Goal: Information Seeking & Learning: Learn about a topic

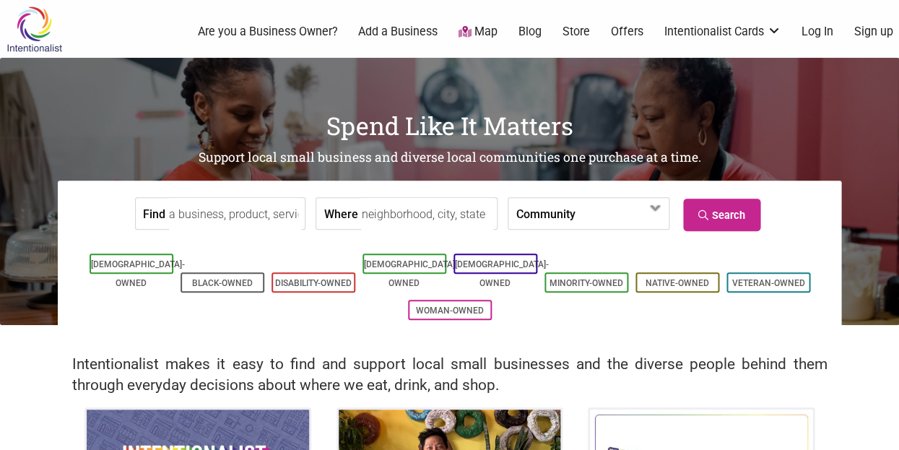
click at [361, 213] on input "Where" at bounding box center [427, 214] width 132 height 32
type input "[GEOGRAPHIC_DATA], [GEOGRAPHIC_DATA], [GEOGRAPHIC_DATA], [GEOGRAPHIC_DATA]"
click at [553, 216] on label "Community" at bounding box center [544, 213] width 59 height 31
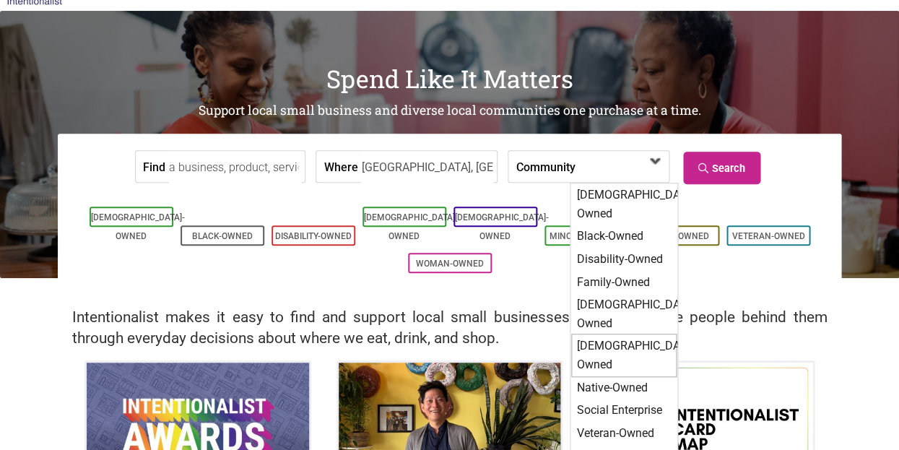
scroll to position [48, 0]
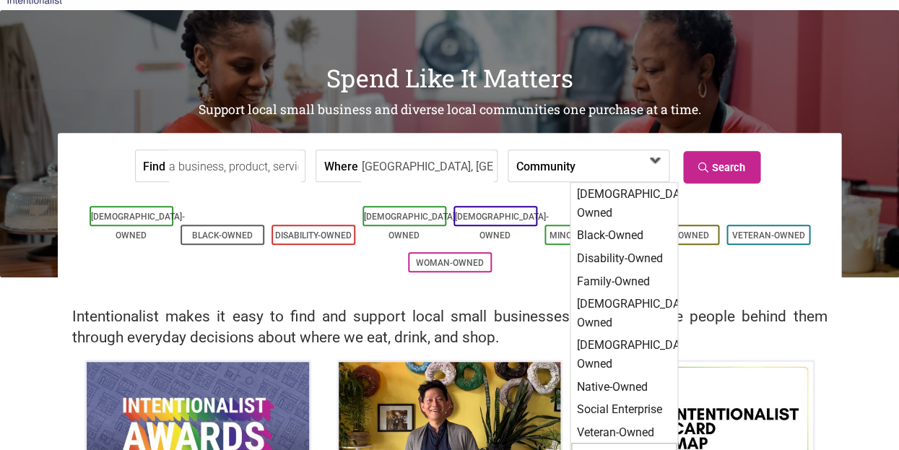
click at [609, 442] on div "Woman-Owned" at bounding box center [623, 454] width 105 height 25
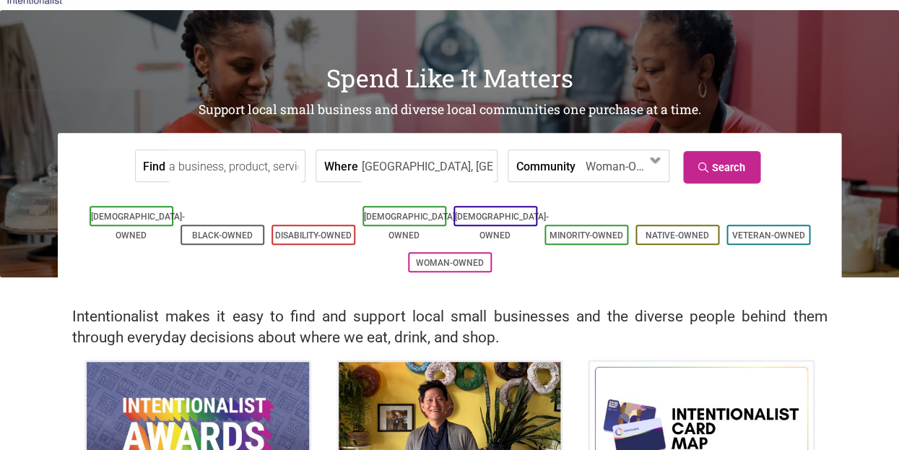
click at [260, 158] on input "Find" at bounding box center [235, 166] width 132 height 32
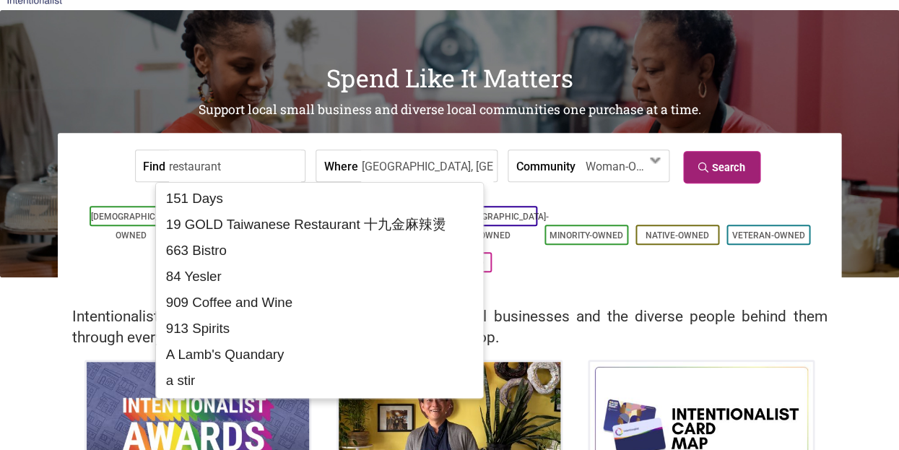
type input "restaurant"
click at [727, 172] on link "Search" at bounding box center [721, 167] width 77 height 32
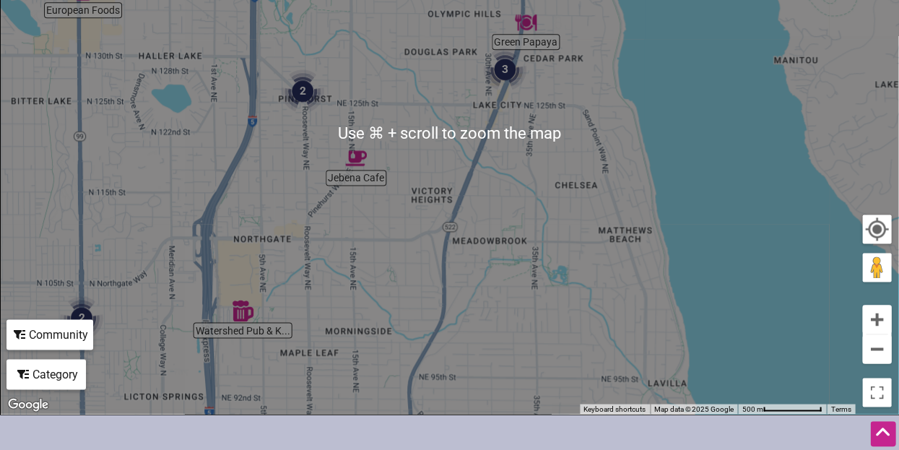
scroll to position [367, 0]
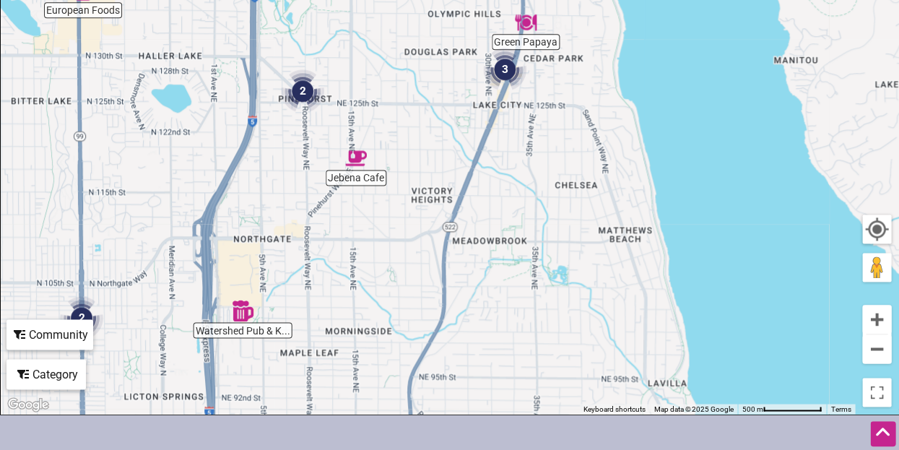
click at [621, 306] on div "To navigate, press the arrow keys." at bounding box center [449, 132] width 897 height 561
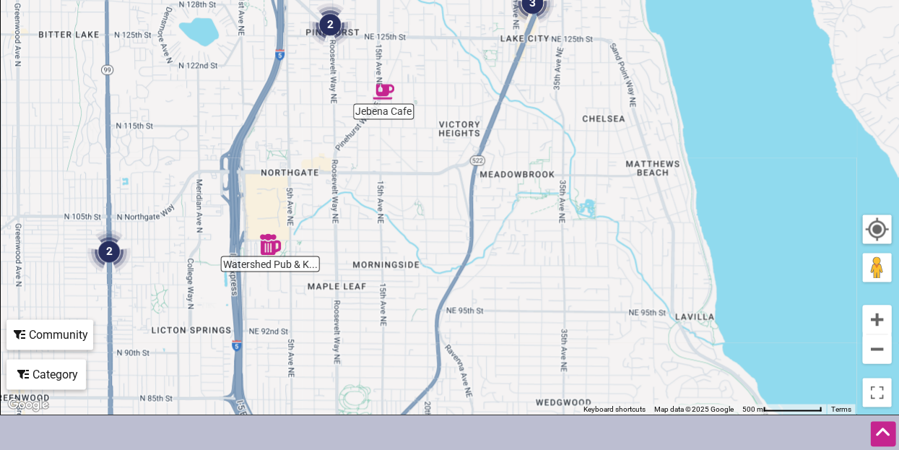
drag, startPoint x: 599, startPoint y: 308, endPoint x: 625, endPoint y: 233, distance: 79.4
click at [625, 233] on div "To navigate, press the arrow keys." at bounding box center [449, 132] width 897 height 561
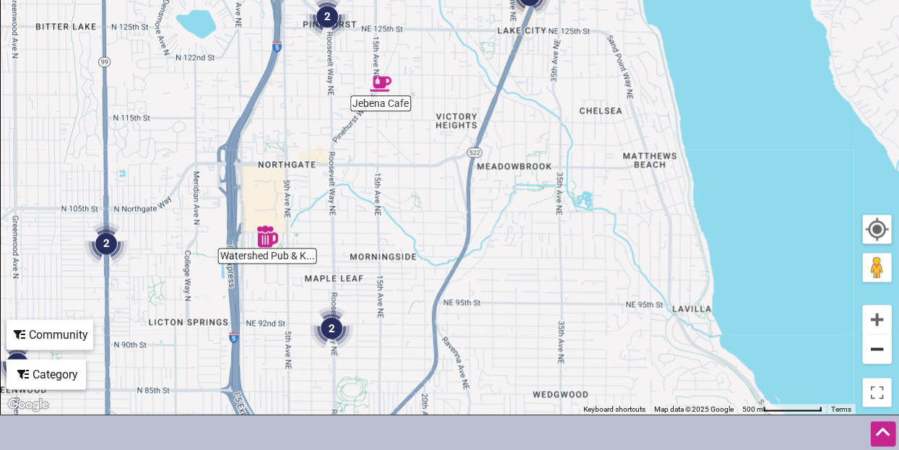
click at [880, 345] on button "Zoom out" at bounding box center [876, 348] width 29 height 29
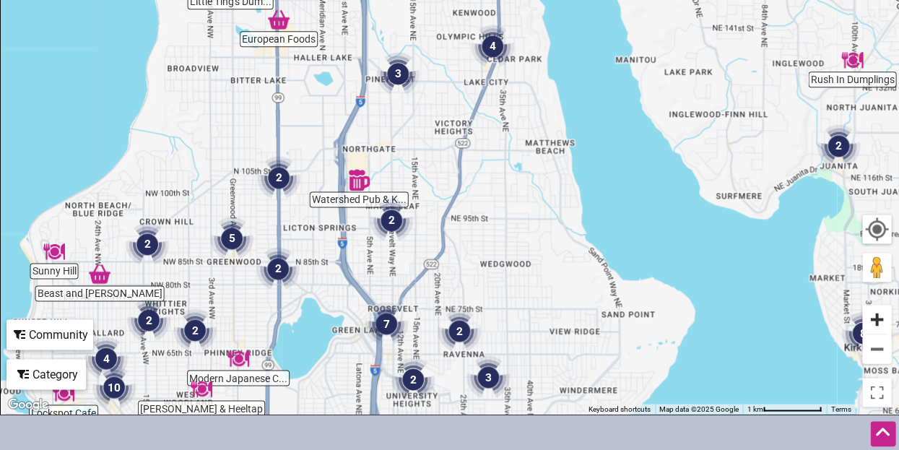
click at [873, 310] on button "Zoom in" at bounding box center [876, 319] width 29 height 29
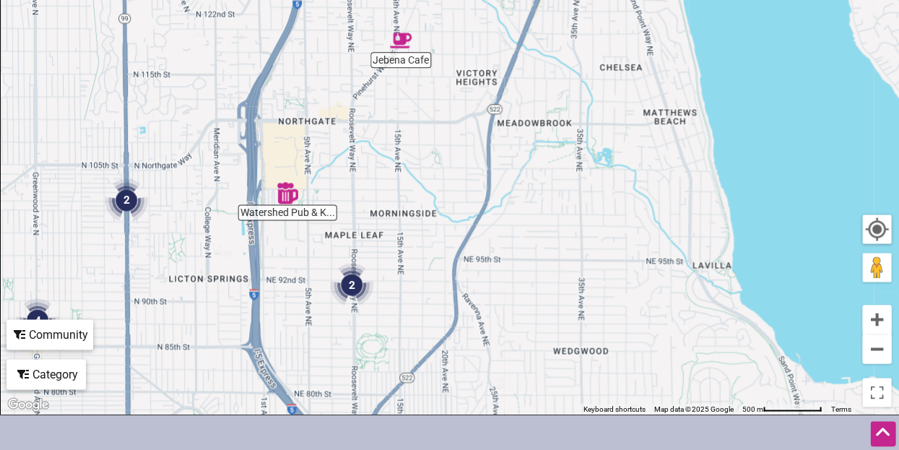
drag, startPoint x: 553, startPoint y: 261, endPoint x: 582, endPoint y: 219, distance: 51.3
click at [582, 219] on div "To navigate, press the arrow keys." at bounding box center [449, 132] width 897 height 561
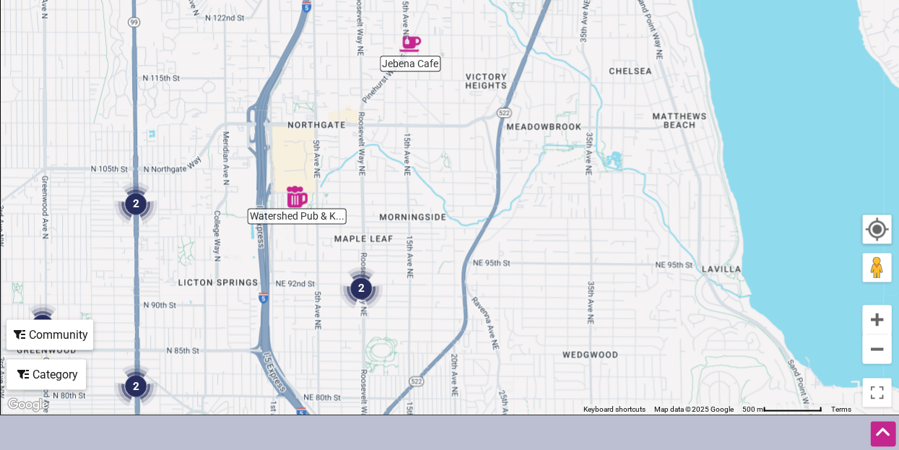
click at [294, 207] on div "To navigate, press the arrow keys." at bounding box center [449, 132] width 897 height 561
click at [294, 216] on div "To navigate, press the arrow keys." at bounding box center [449, 132] width 897 height 561
click at [295, 201] on img "Watershed Pub & Kitchen" at bounding box center [297, 196] width 22 height 22
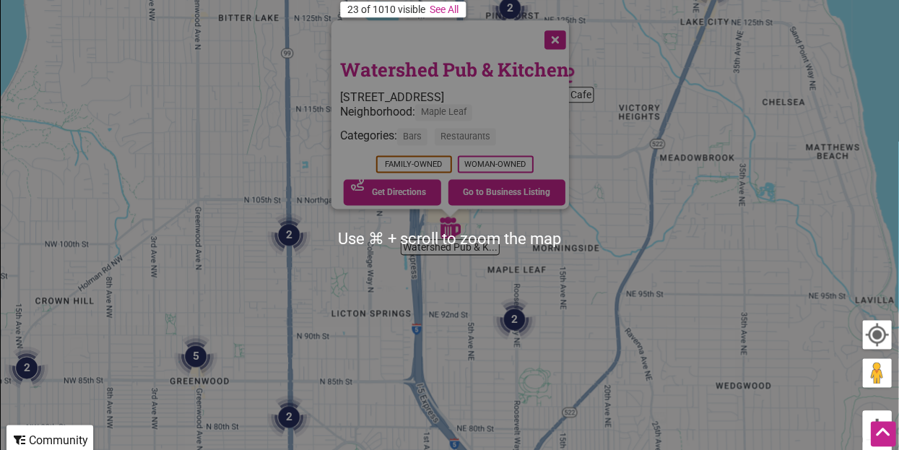
scroll to position [260, 0]
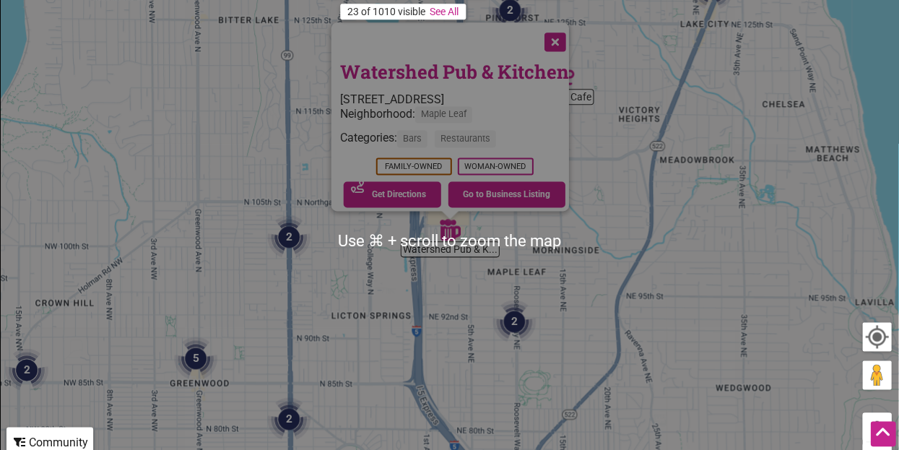
click at [523, 106] on div "Neighborhood: Maple Leaf" at bounding box center [453, 118] width 229 height 24
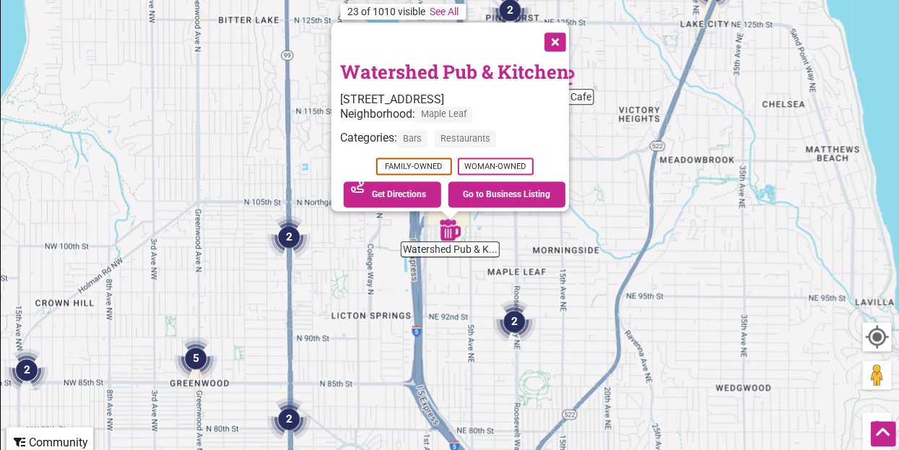
click at [516, 328] on img "2" at bounding box center [513, 321] width 43 height 43
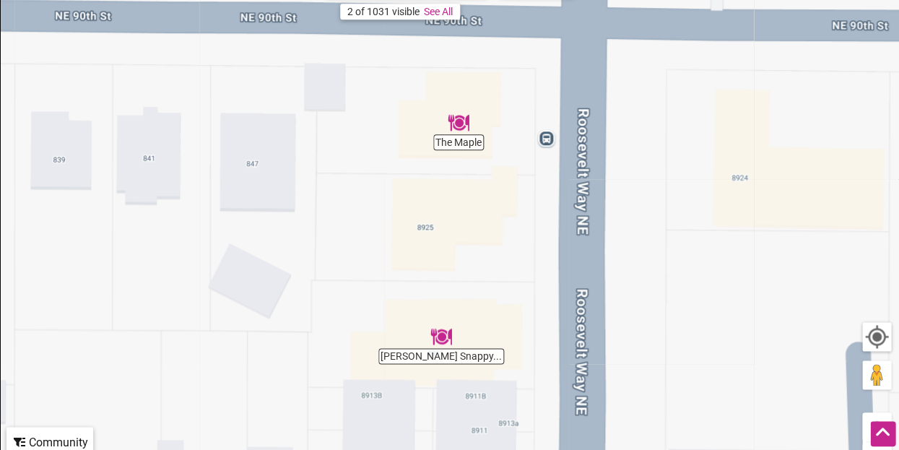
click at [458, 139] on div "To navigate, press the arrow keys." at bounding box center [449, 240] width 897 height 561
click at [457, 124] on img "The Maple" at bounding box center [458, 123] width 22 height 22
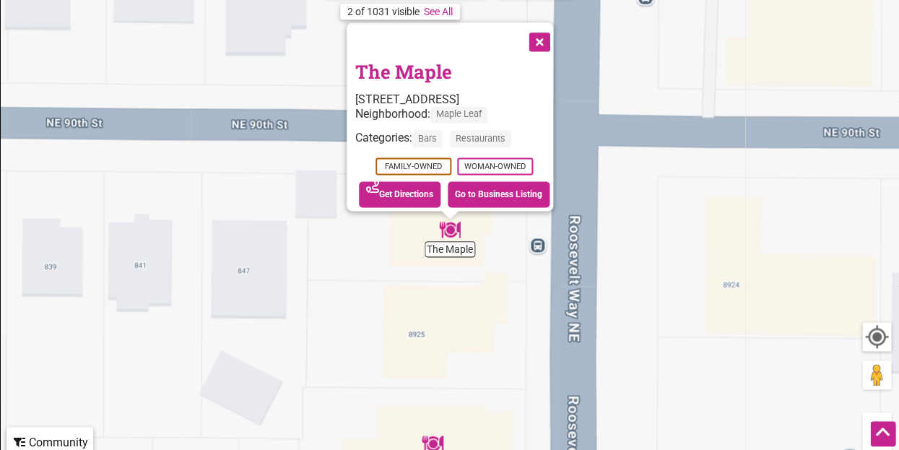
click at [556, 43] on button "Close" at bounding box center [538, 40] width 36 height 36
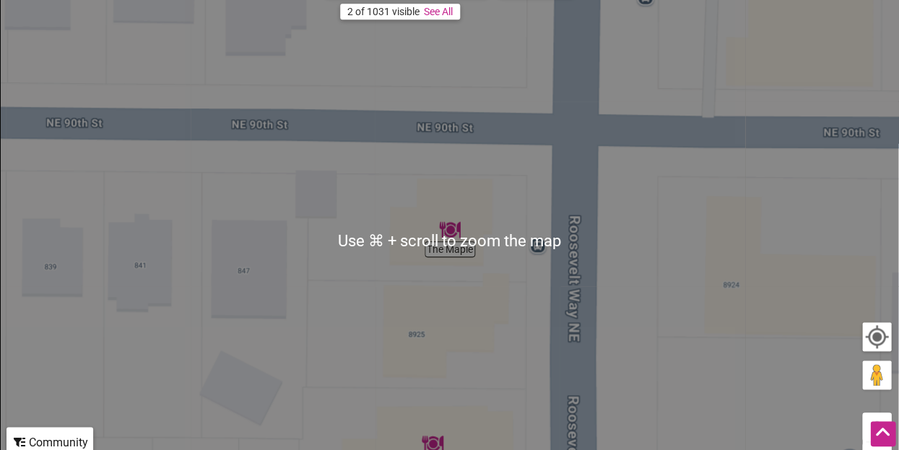
scroll to position [287, 0]
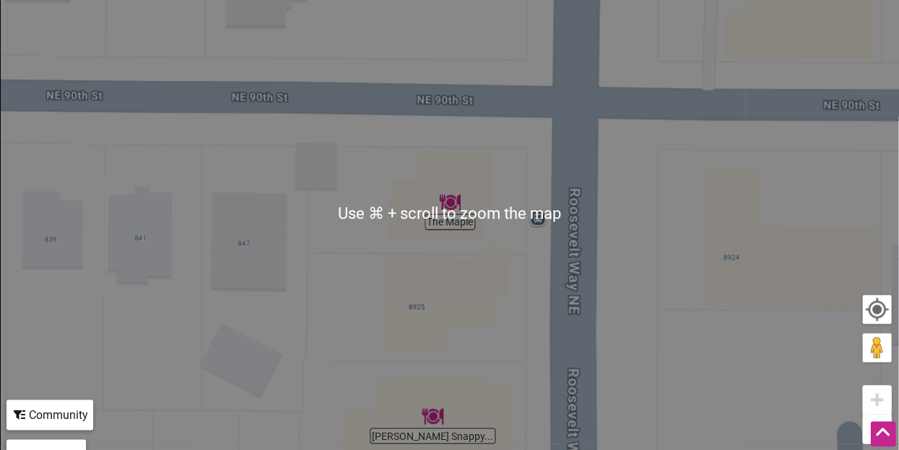
click at [501, 357] on div "To navigate, press the arrow keys." at bounding box center [449, 212] width 897 height 561
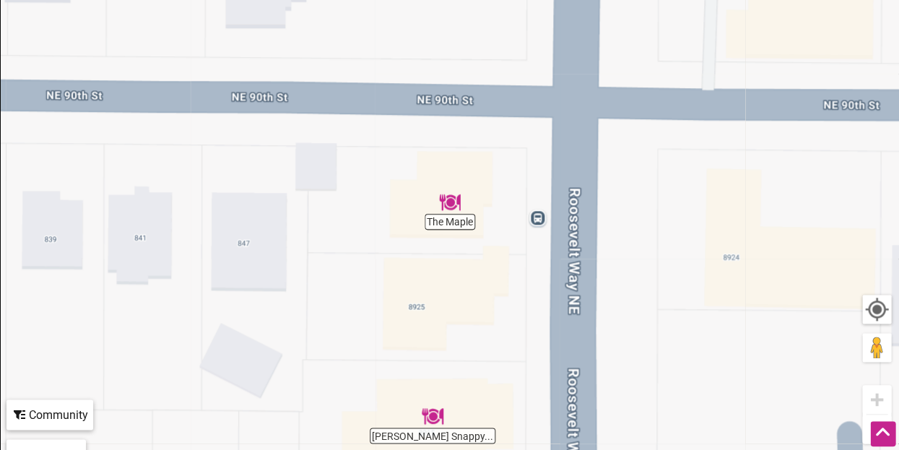
click at [437, 423] on img "Judy Fu's Snappy Dragon" at bounding box center [432, 416] width 22 height 22
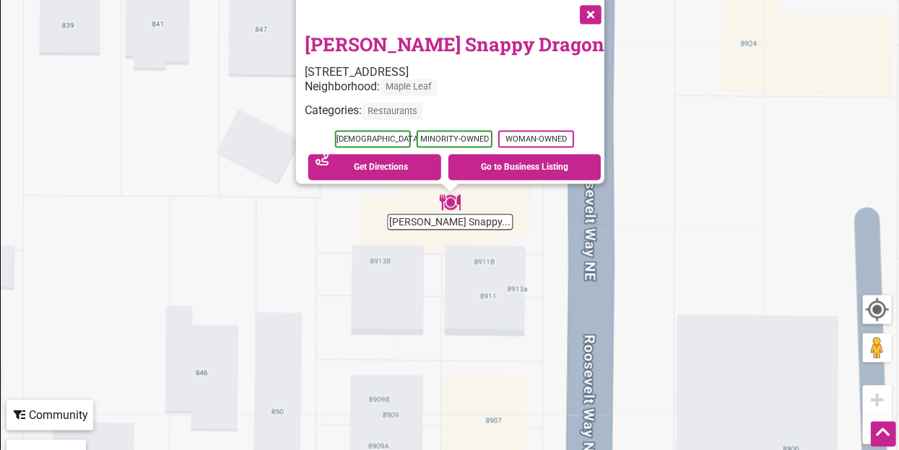
click at [572, 7] on button "Close" at bounding box center [588, 13] width 36 height 36
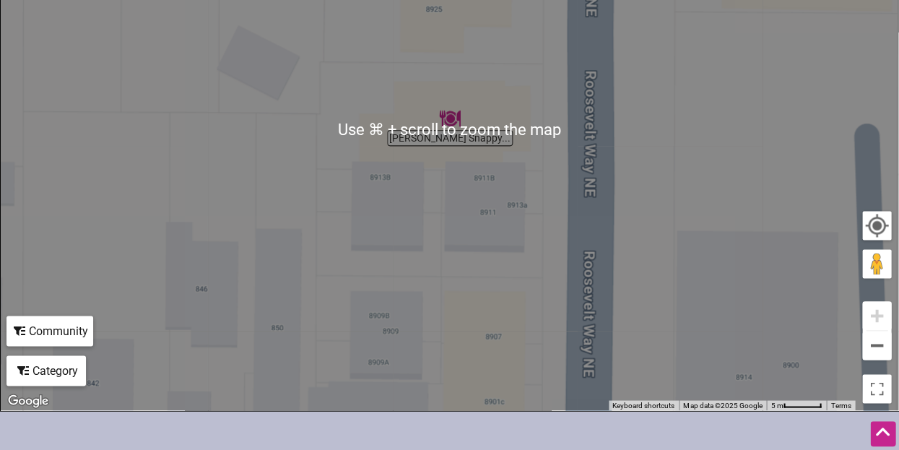
scroll to position [371, 0]
click at [879, 343] on button "Zoom out" at bounding box center [876, 345] width 29 height 29
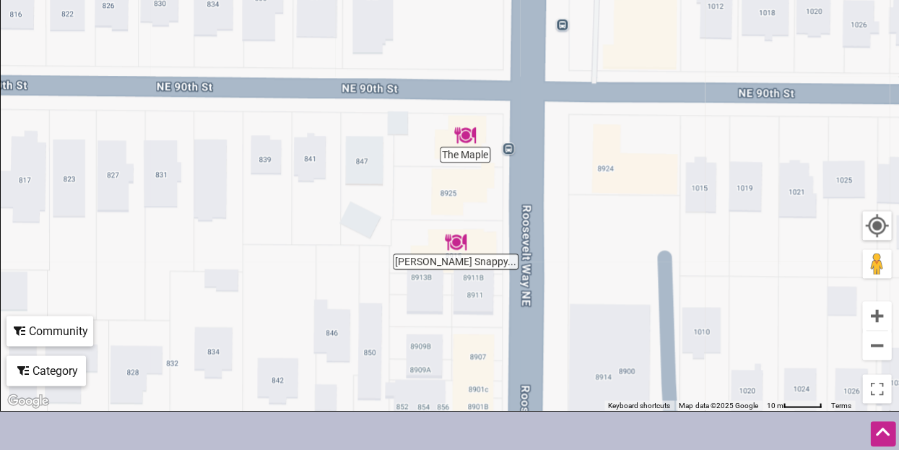
drag, startPoint x: 650, startPoint y: 185, endPoint x: 655, endPoint y: 310, distance: 124.3
click at [655, 310] on div "To navigate, press the arrow keys." at bounding box center [449, 128] width 897 height 561
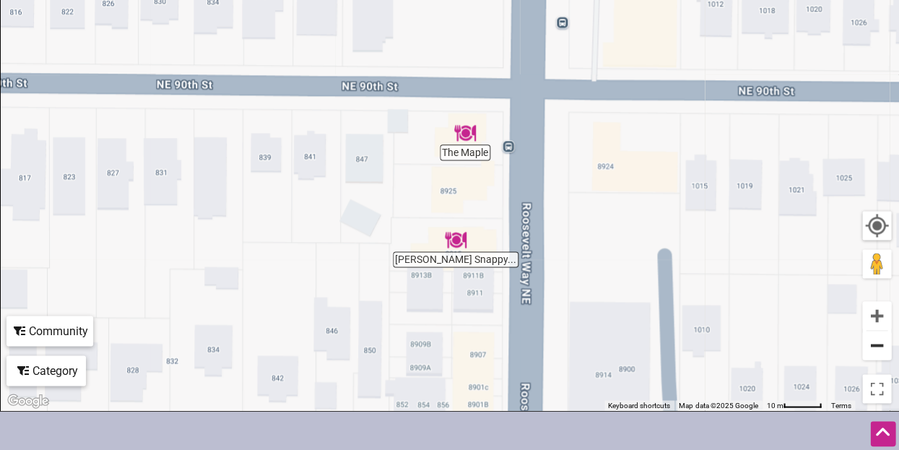
click at [880, 352] on button "Zoom out" at bounding box center [876, 345] width 29 height 29
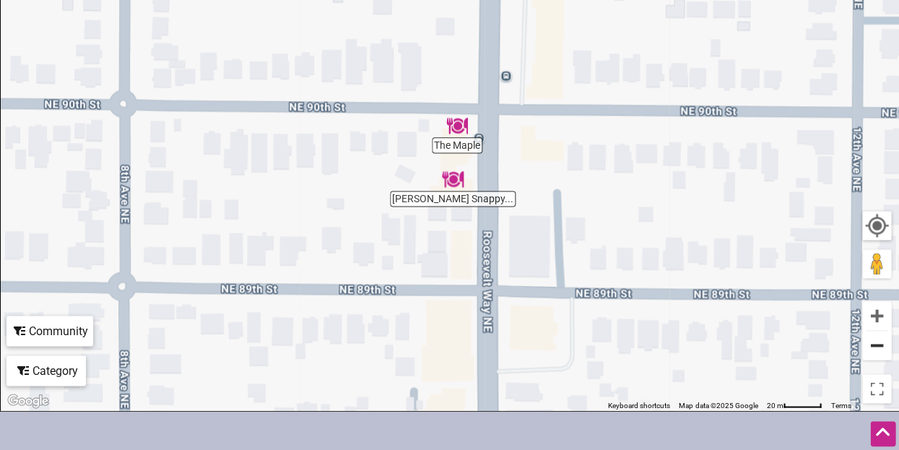
click at [877, 344] on button "Zoom out" at bounding box center [876, 345] width 29 height 29
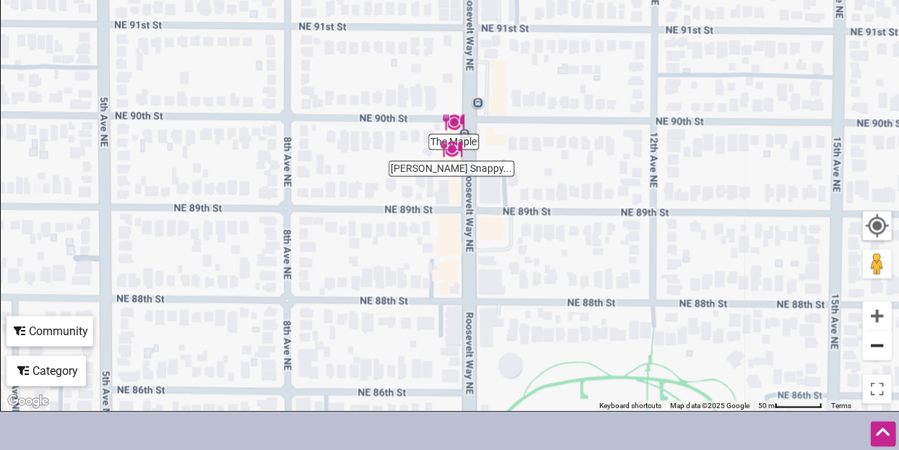
click at [875, 346] on button "Zoom out" at bounding box center [876, 345] width 29 height 29
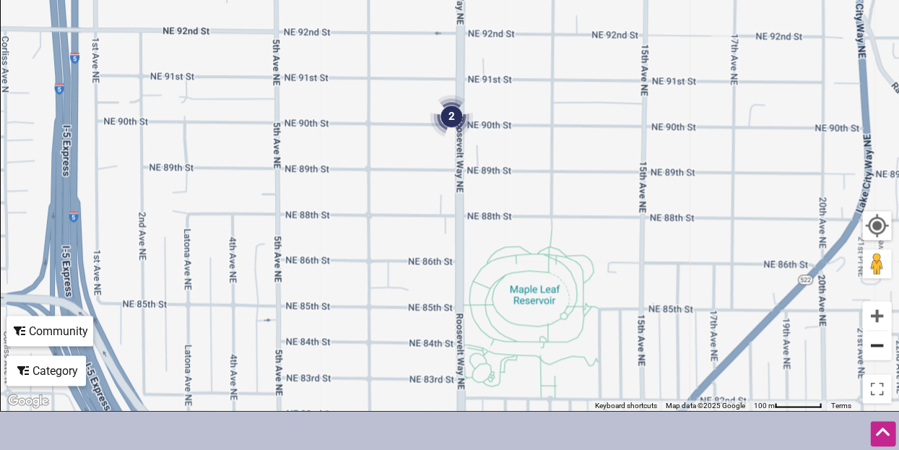
click at [871, 339] on button "Zoom out" at bounding box center [876, 345] width 29 height 29
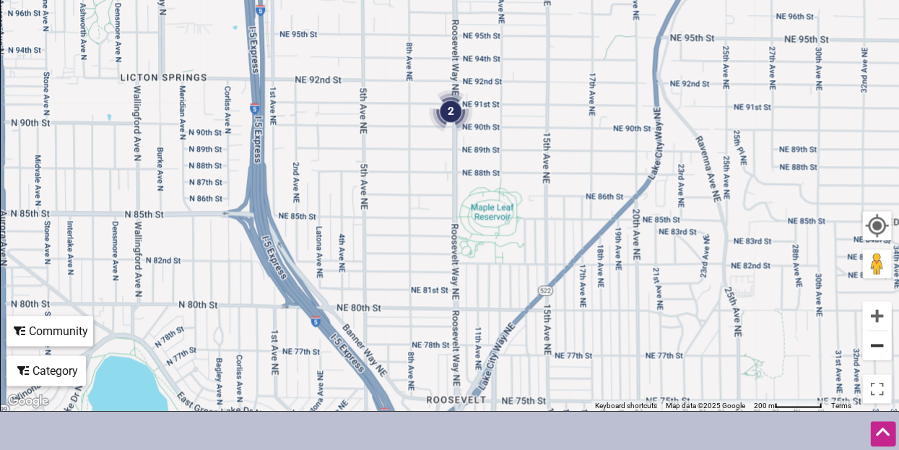
click at [871, 339] on button "Zoom out" at bounding box center [876, 345] width 29 height 29
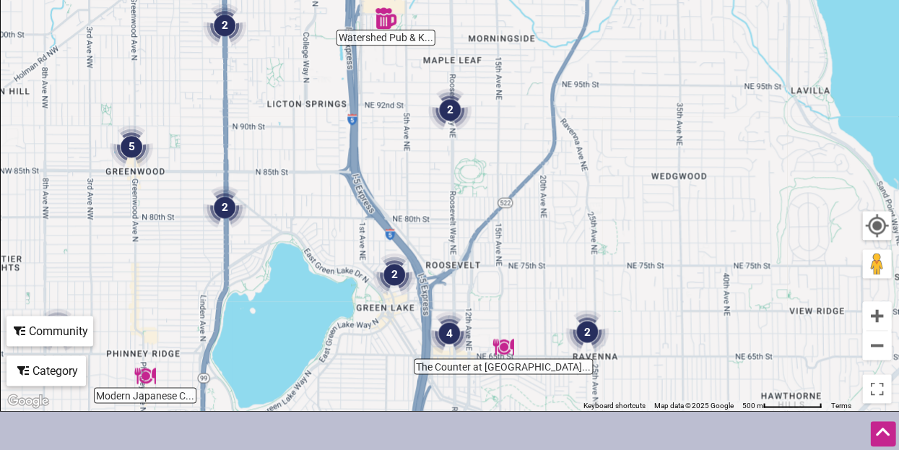
click at [587, 323] on img "2" at bounding box center [586, 331] width 43 height 43
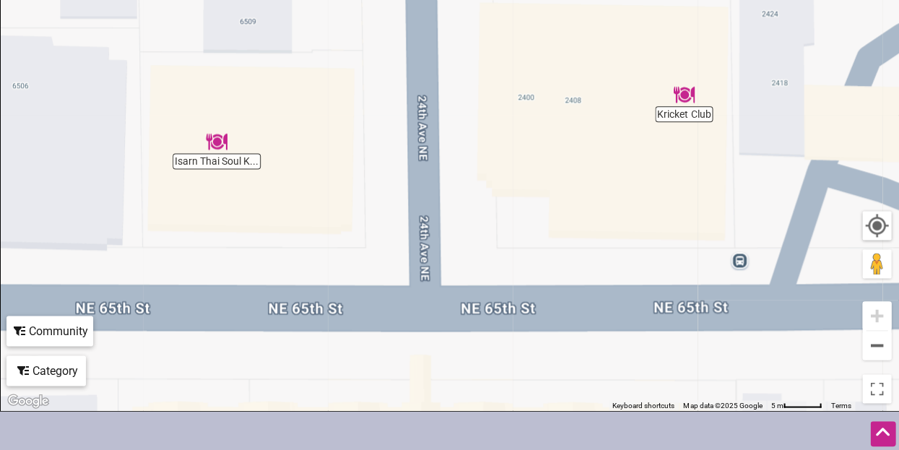
click at [675, 111] on div "To navigate, press the arrow keys." at bounding box center [449, 128] width 897 height 561
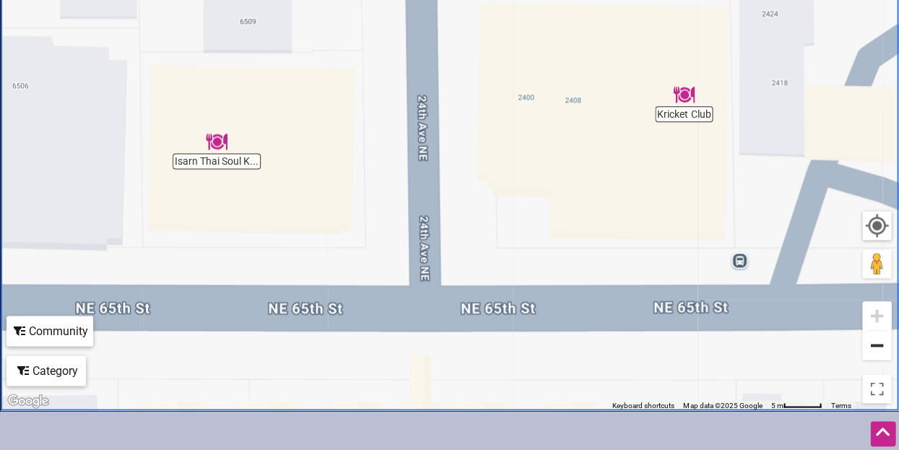
click at [868, 345] on button "Zoom out" at bounding box center [876, 345] width 29 height 29
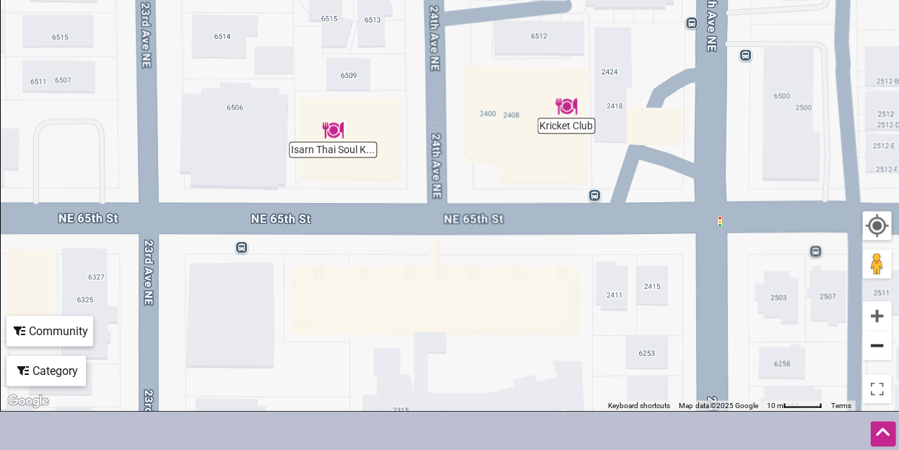
click at [868, 345] on button "Zoom out" at bounding box center [876, 345] width 29 height 29
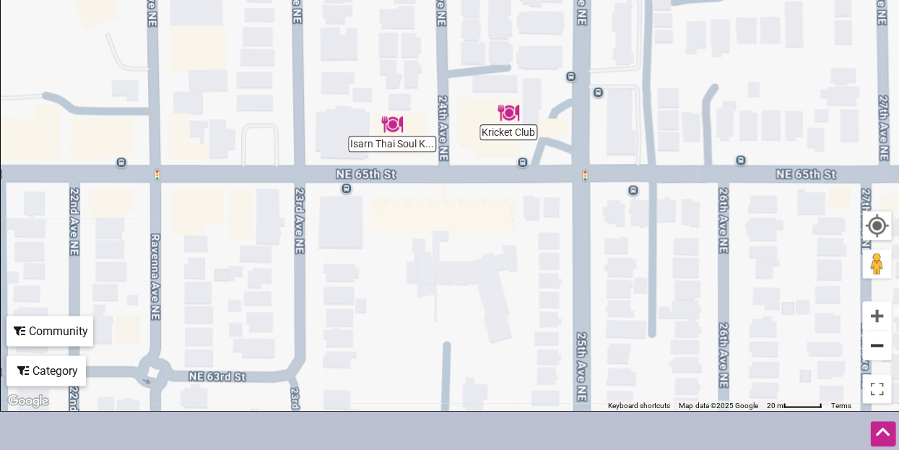
click at [868, 345] on button "Zoom out" at bounding box center [876, 345] width 29 height 29
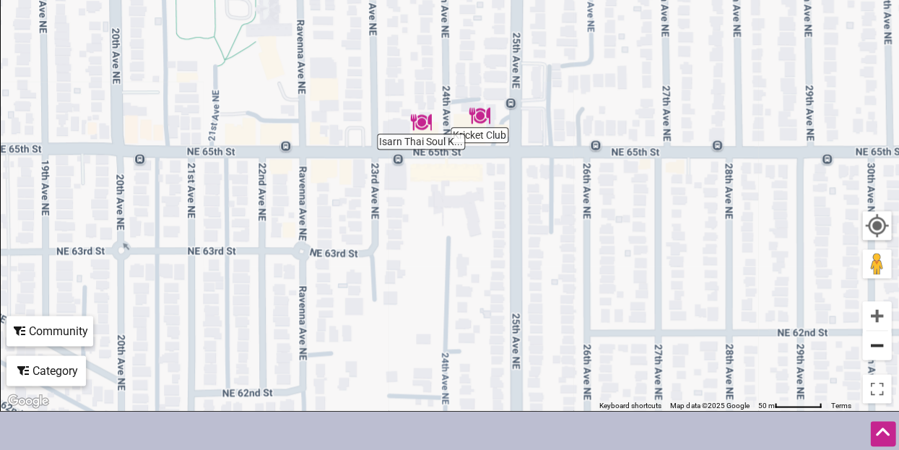
click at [868, 345] on button "Zoom out" at bounding box center [876, 345] width 29 height 29
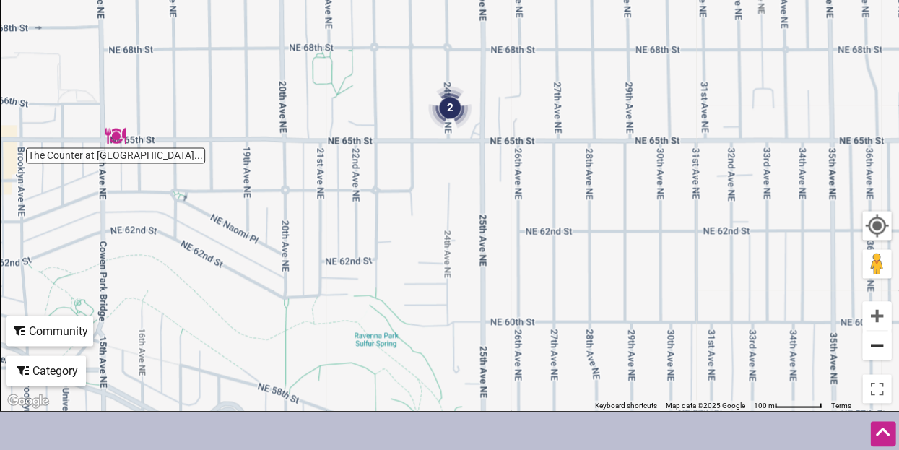
click at [868, 345] on button "Zoom out" at bounding box center [876, 345] width 29 height 29
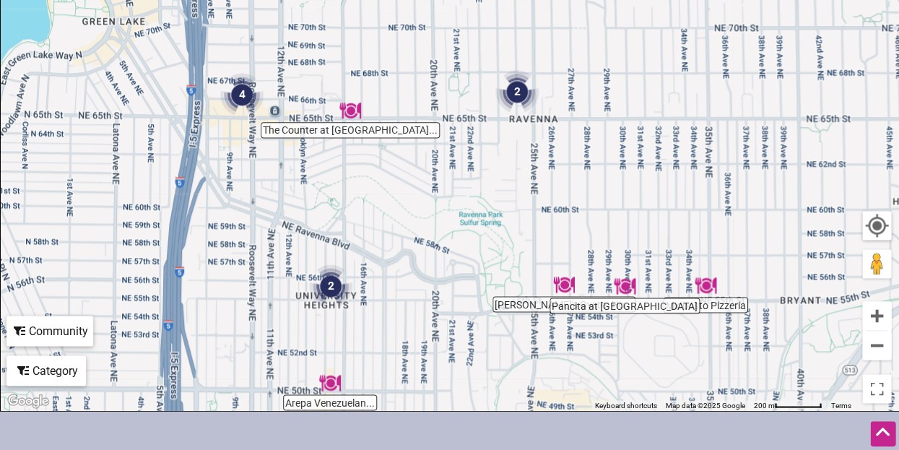
drag, startPoint x: 358, startPoint y: 286, endPoint x: 428, endPoint y: 269, distance: 71.9
click at [428, 269] on div "To navigate, press the arrow keys." at bounding box center [449, 128] width 897 height 561
click at [359, 131] on div "To navigate, press the arrow keys." at bounding box center [449, 128] width 897 height 561
click at [352, 112] on img "The Counter at Old Ballard Catering Co." at bounding box center [350, 111] width 22 height 22
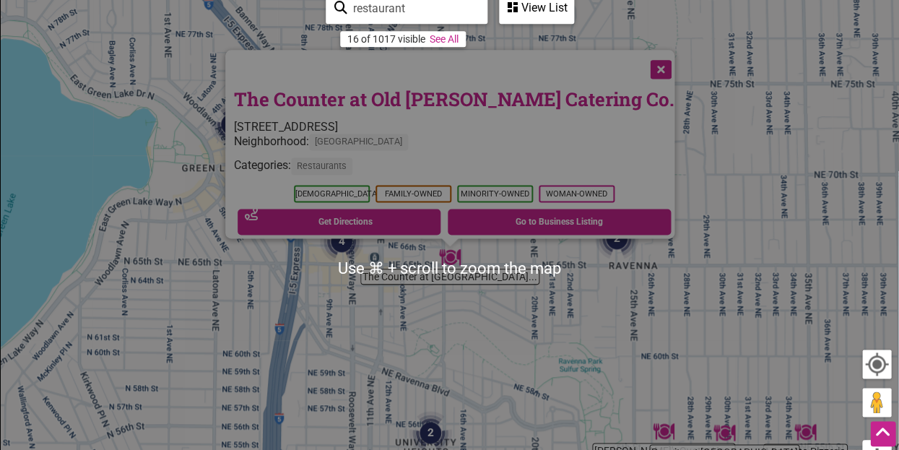
scroll to position [214, 0]
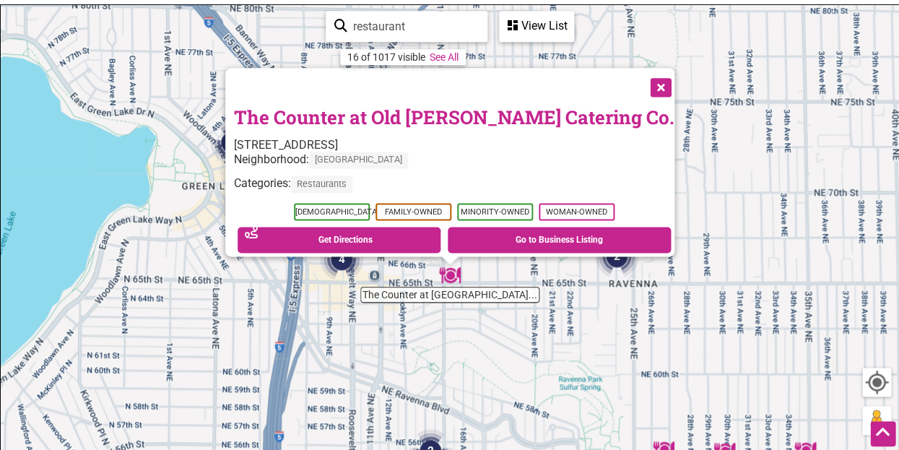
click at [294, 109] on link "The Counter at Old Ballard Catering Co." at bounding box center [454, 117] width 440 height 25
click at [641, 75] on button "Close" at bounding box center [659, 86] width 36 height 36
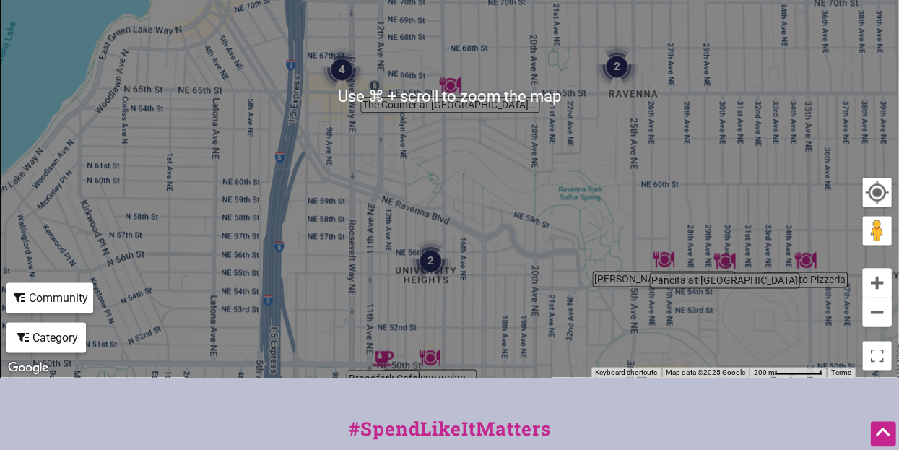
scroll to position [412, 0]
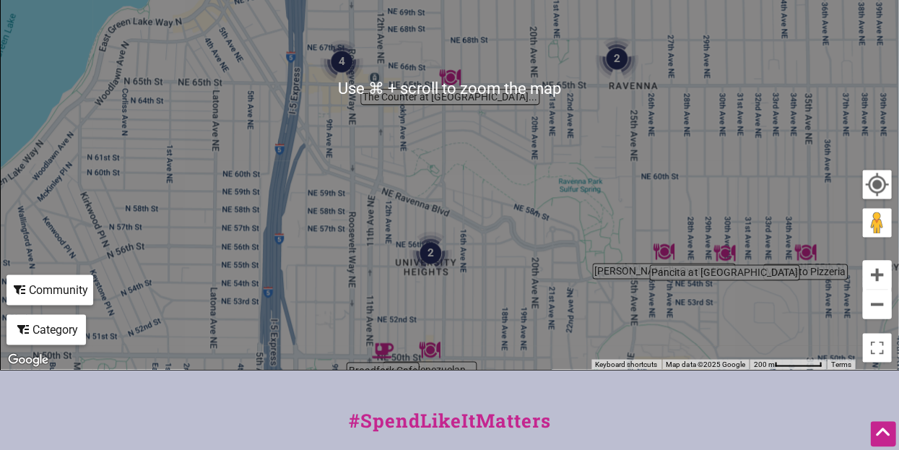
click at [437, 255] on img "2" at bounding box center [429, 252] width 43 height 43
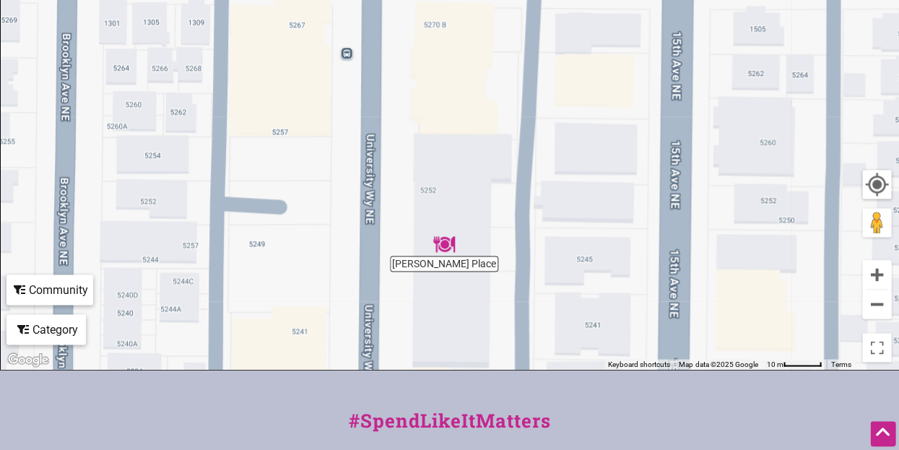
click at [443, 262] on div "To navigate, press the arrow keys." at bounding box center [449, 87] width 897 height 561
click at [443, 246] on img "Araya's Place" at bounding box center [444, 244] width 22 height 22
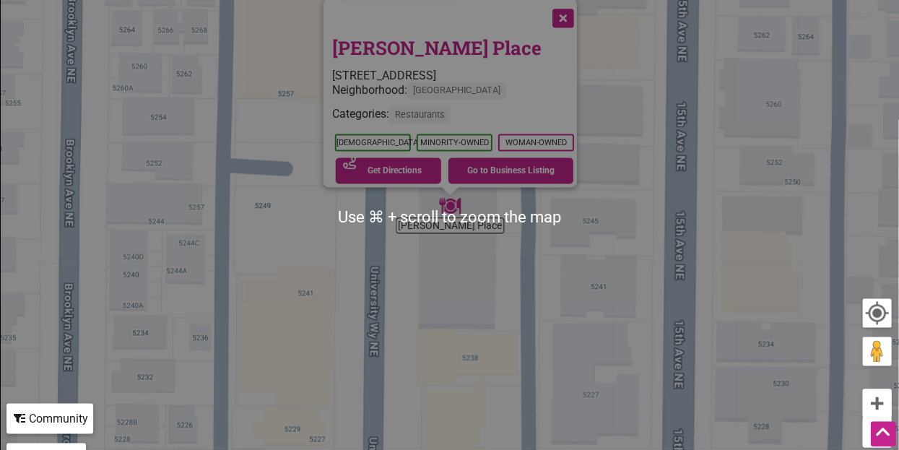
scroll to position [281, 0]
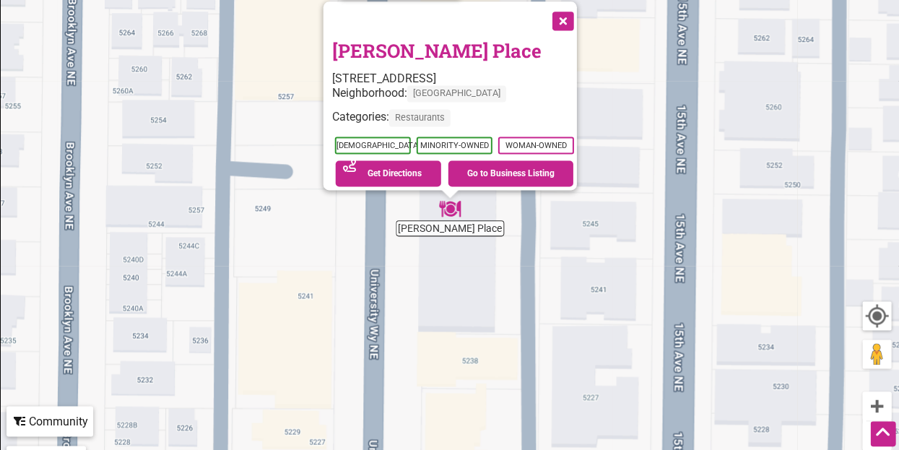
click at [572, 19] on button "Close" at bounding box center [561, 19] width 36 height 36
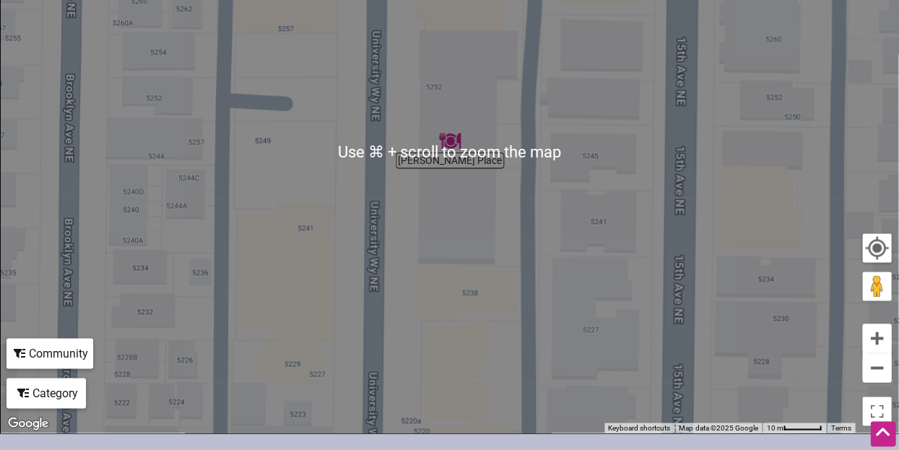
scroll to position [349, 0]
click at [877, 365] on button "Zoom out" at bounding box center [876, 367] width 29 height 29
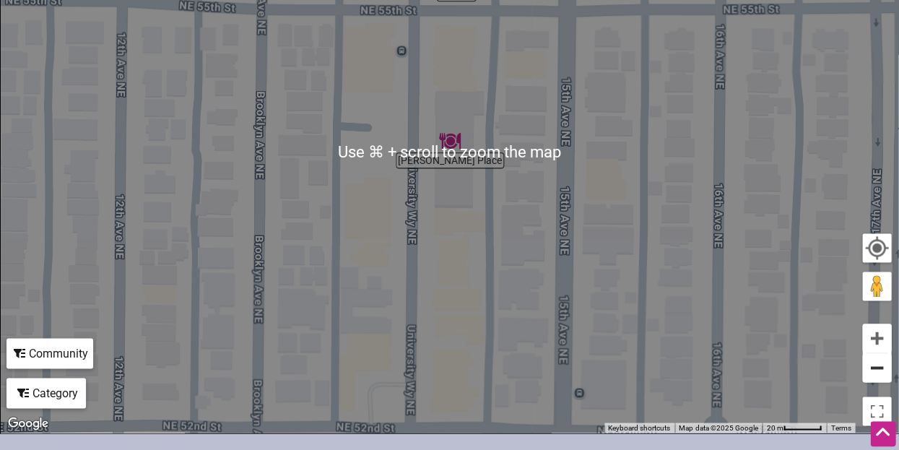
click at [877, 367] on button "Zoom out" at bounding box center [876, 367] width 29 height 29
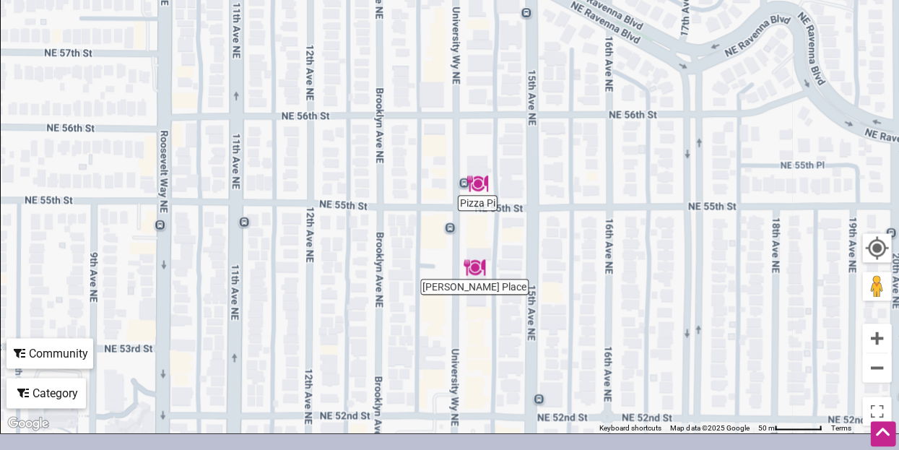
drag, startPoint x: 598, startPoint y: 160, endPoint x: 624, endPoint y: 298, distance: 140.3
click at [624, 298] on div "To navigate, press the arrow keys." at bounding box center [449, 151] width 897 height 561
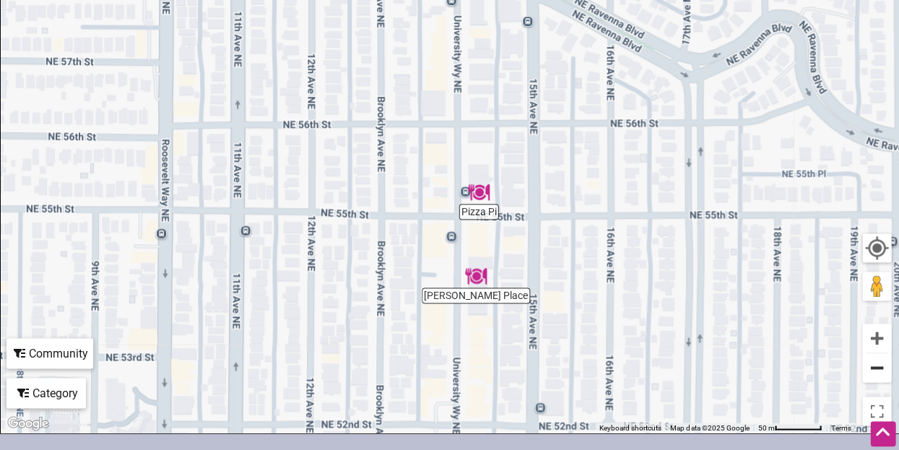
click at [875, 366] on button "Zoom out" at bounding box center [876, 367] width 29 height 29
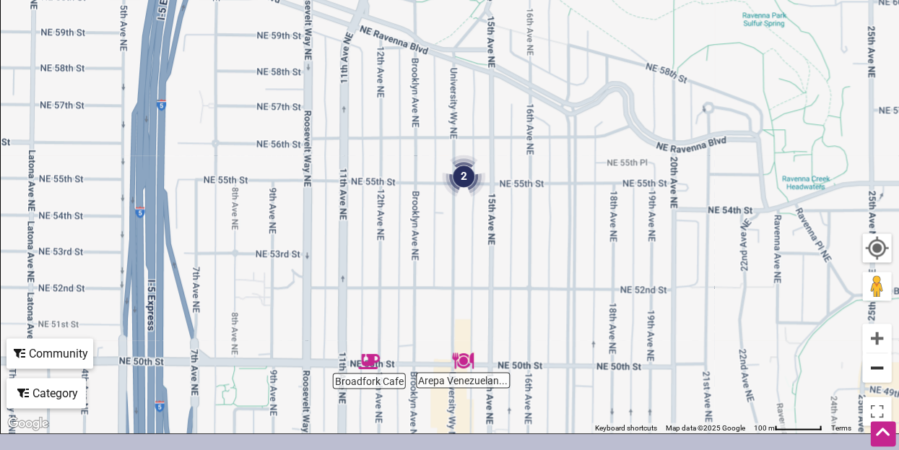
click at [875, 368] on button "Zoom out" at bounding box center [876, 367] width 29 height 29
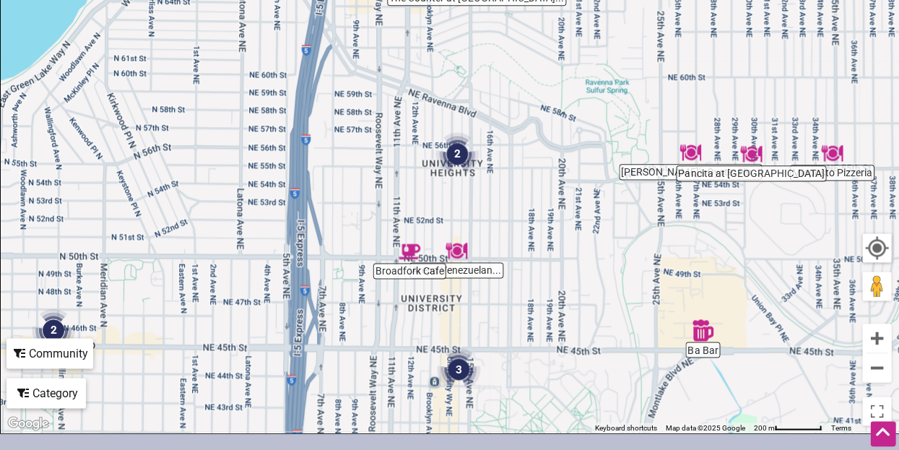
click at [411, 250] on img "Broadfork Cafe" at bounding box center [409, 251] width 22 height 22
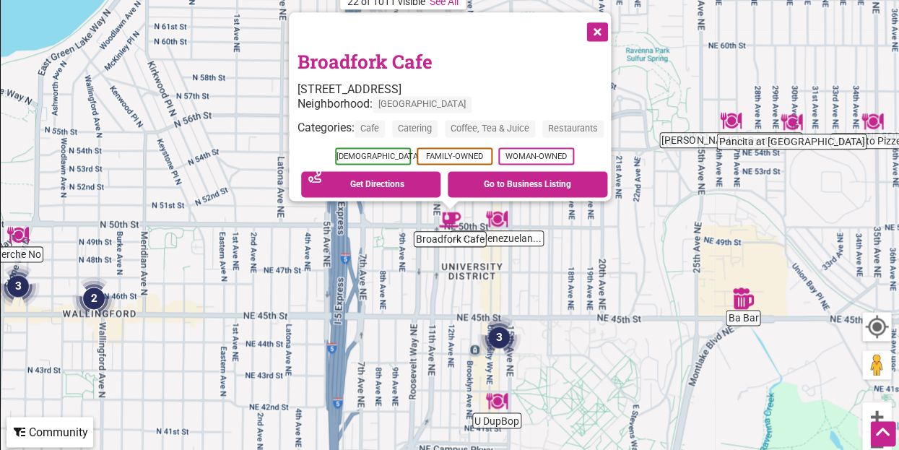
scroll to position [269, 0]
click at [606, 24] on button "Close" at bounding box center [595, 31] width 36 height 36
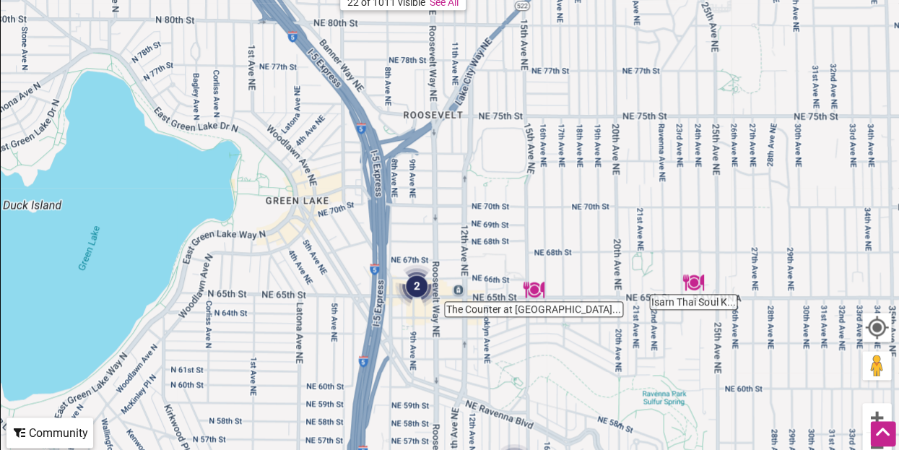
drag, startPoint x: 713, startPoint y: 103, endPoint x: 730, endPoint y: 447, distance: 343.9
click at [730, 447] on div "To navigate, press the arrow keys." at bounding box center [449, 230] width 897 height 561
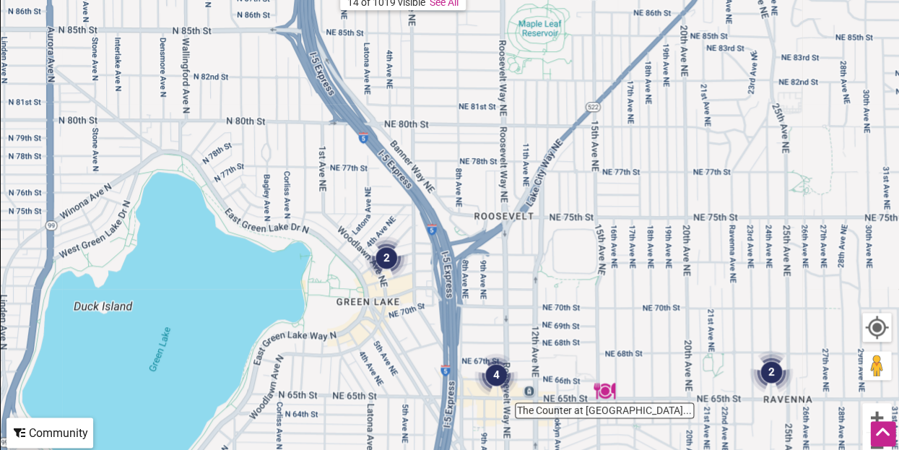
drag, startPoint x: 664, startPoint y: 197, endPoint x: 736, endPoint y: 297, distance: 123.6
click at [736, 298] on div "To navigate, press the arrow keys." at bounding box center [449, 230] width 897 height 561
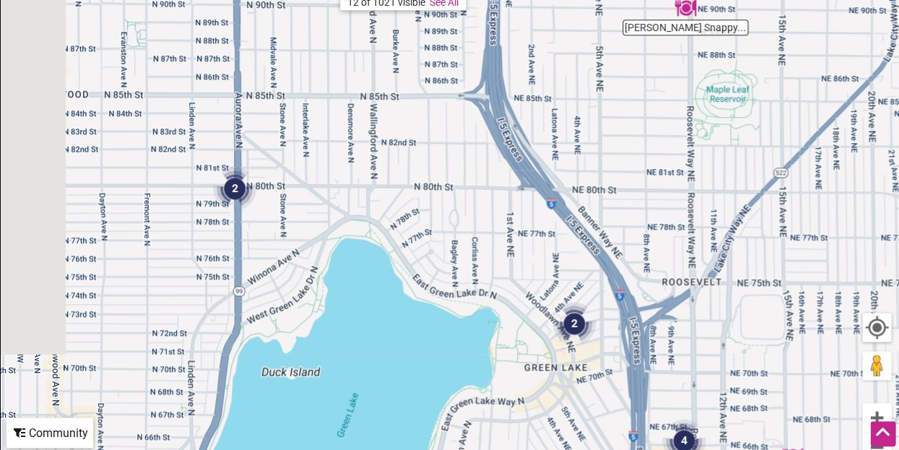
drag, startPoint x: 424, startPoint y: 170, endPoint x: 619, endPoint y: 235, distance: 206.1
click at [619, 235] on div "To navigate, press the arrow keys." at bounding box center [449, 230] width 897 height 561
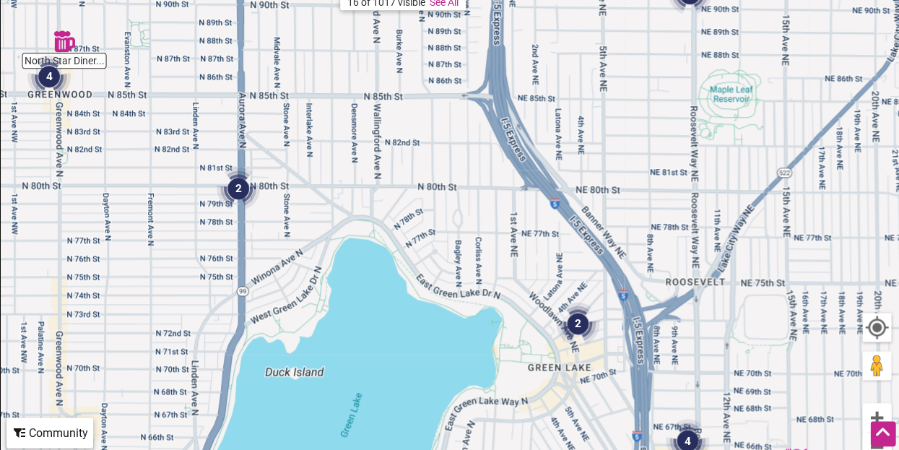
click at [237, 188] on img "2" at bounding box center [238, 188] width 43 height 43
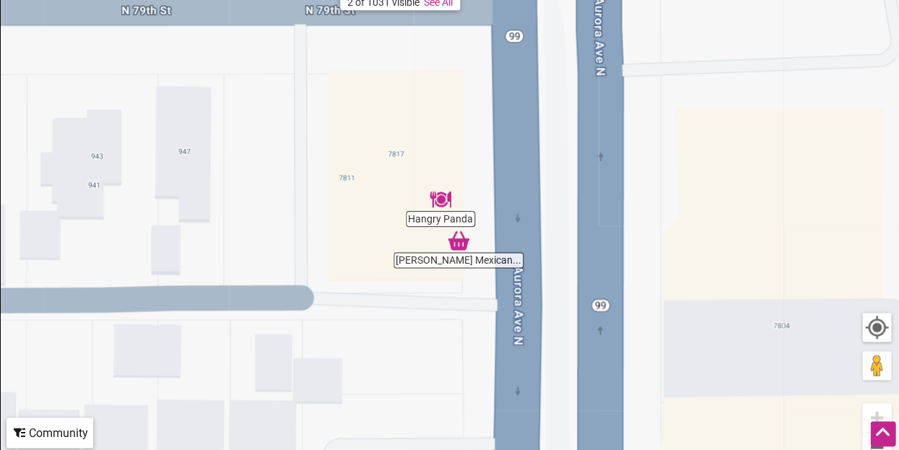
click at [457, 255] on div "To navigate, press the arrow keys." at bounding box center [449, 230] width 897 height 561
click at [459, 260] on div "To navigate, press the arrow keys." at bounding box center [449, 230] width 897 height 561
click at [455, 239] on img "Mendoza's Mexican Mercado" at bounding box center [458, 241] width 22 height 22
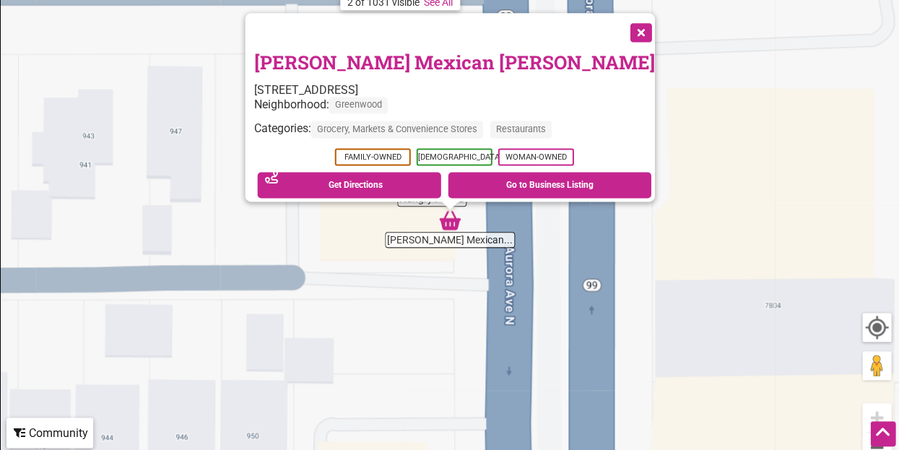
click at [621, 29] on button "Close" at bounding box center [639, 31] width 36 height 36
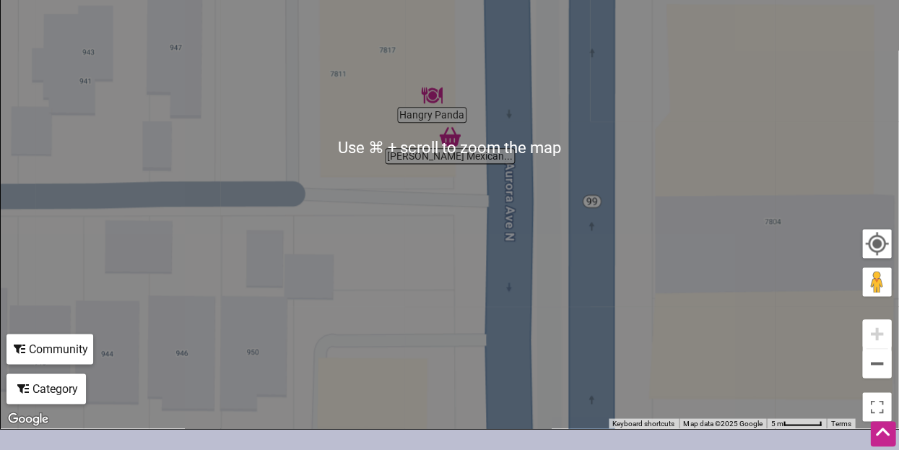
scroll to position [371, 0]
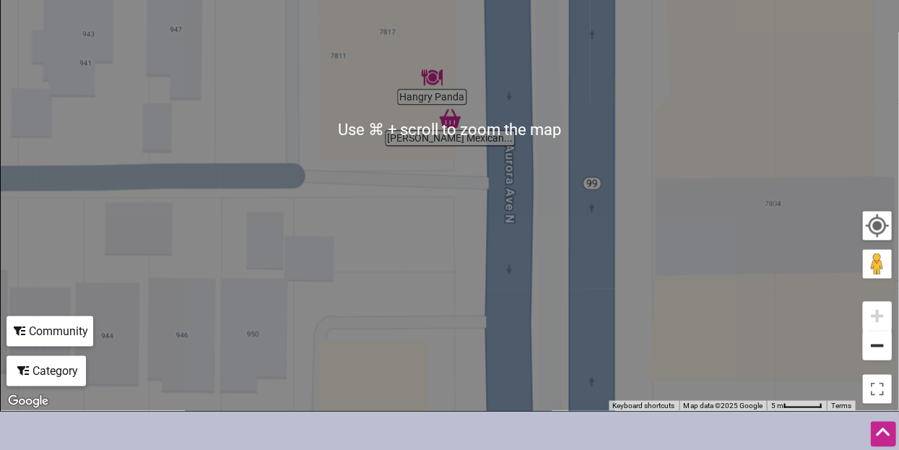
click at [880, 349] on button "Zoom out" at bounding box center [876, 345] width 29 height 29
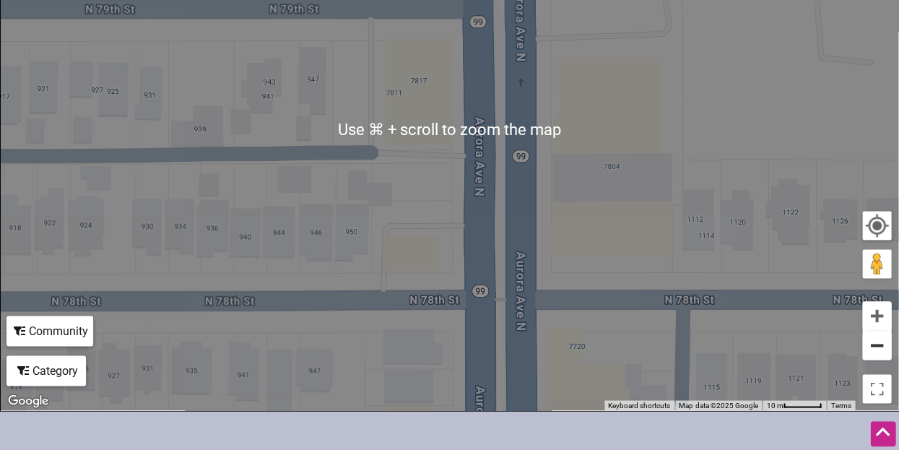
click at [880, 349] on button "Zoom out" at bounding box center [876, 345] width 29 height 29
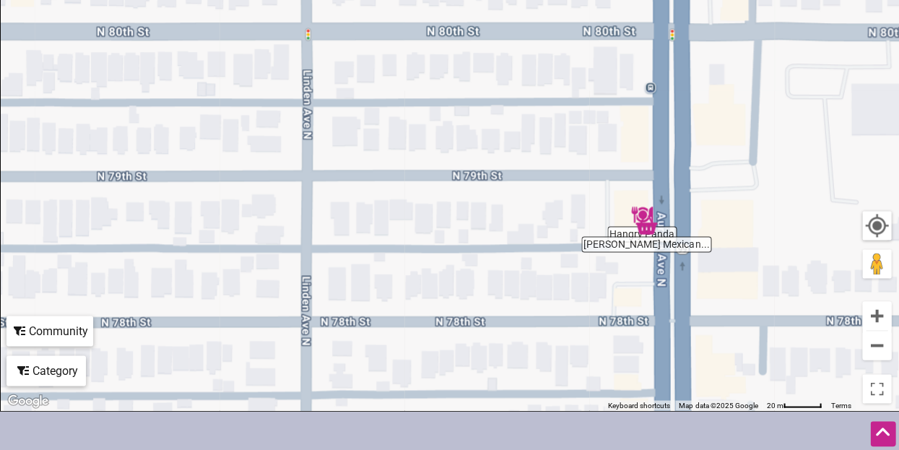
drag, startPoint x: 484, startPoint y: 207, endPoint x: 682, endPoint y: 314, distance: 225.4
click at [682, 314] on div "To navigate, press the arrow keys." at bounding box center [449, 128] width 897 height 561
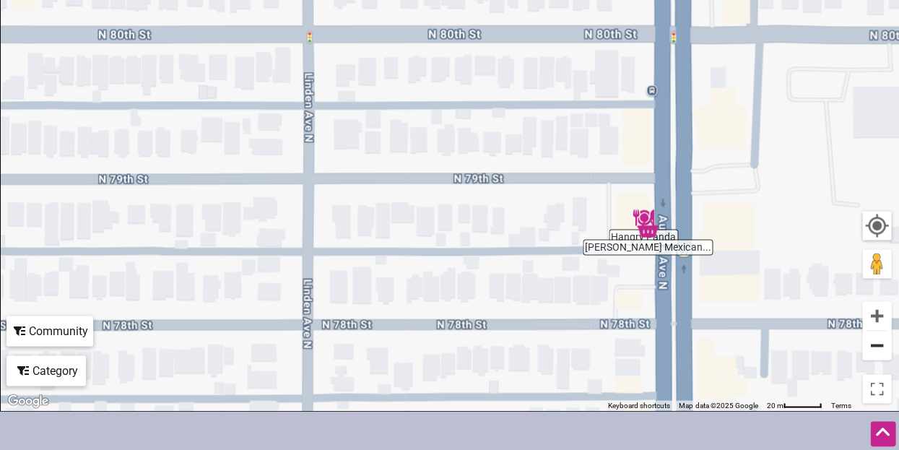
click at [882, 351] on button "Zoom out" at bounding box center [876, 345] width 29 height 29
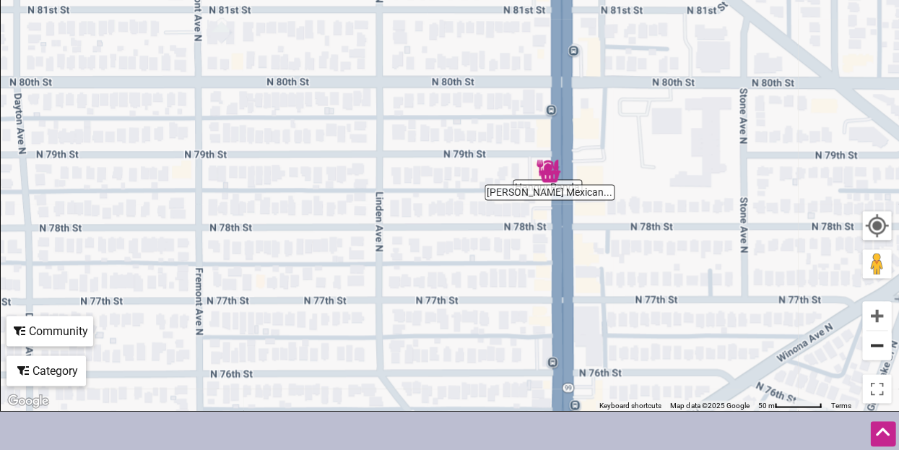
click at [882, 351] on button "Zoom out" at bounding box center [876, 345] width 29 height 29
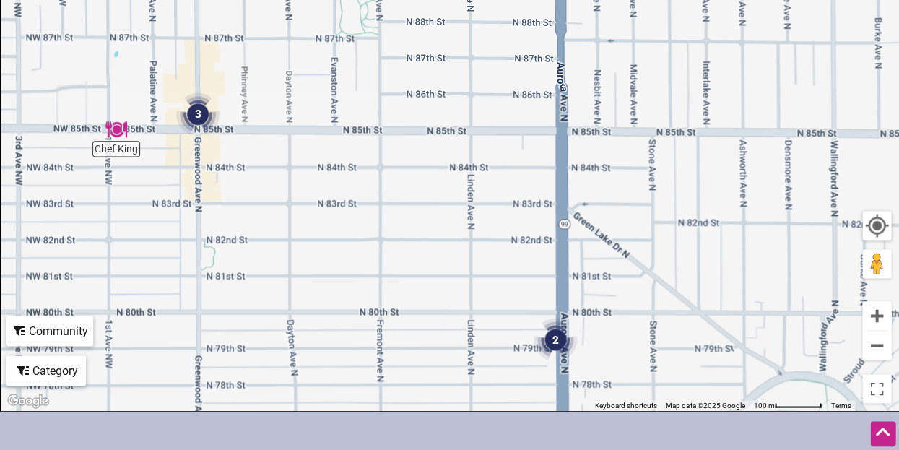
drag, startPoint x: 421, startPoint y: 132, endPoint x: 497, endPoint y: 344, distance: 224.9
click at [497, 344] on div "To navigate, press the arrow keys." at bounding box center [449, 128] width 897 height 561
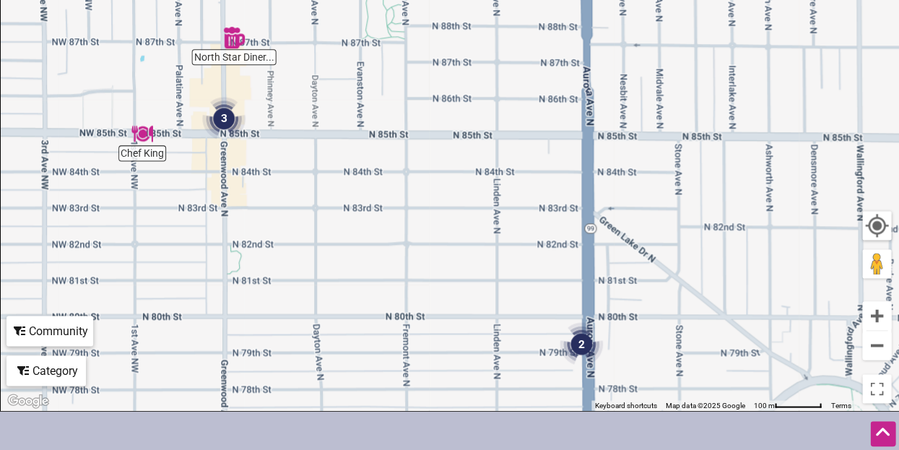
click at [222, 110] on img "3" at bounding box center [223, 118] width 43 height 43
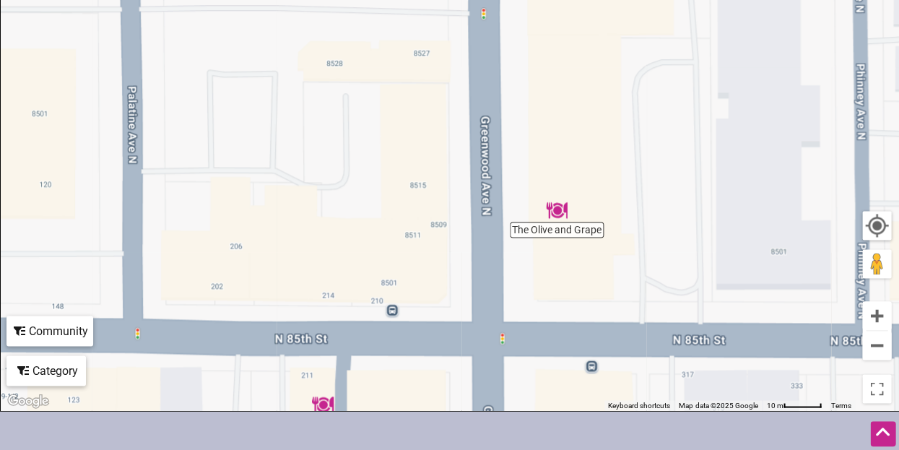
drag, startPoint x: 506, startPoint y: 124, endPoint x: 502, endPoint y: 378, distance: 254.1
click at [502, 378] on div "To navigate, press the arrow keys." at bounding box center [449, 128] width 897 height 561
click at [560, 224] on div "To navigate, press the arrow keys." at bounding box center [449, 128] width 897 height 561
click at [557, 207] on img "The Olive and Grape" at bounding box center [557, 210] width 22 height 22
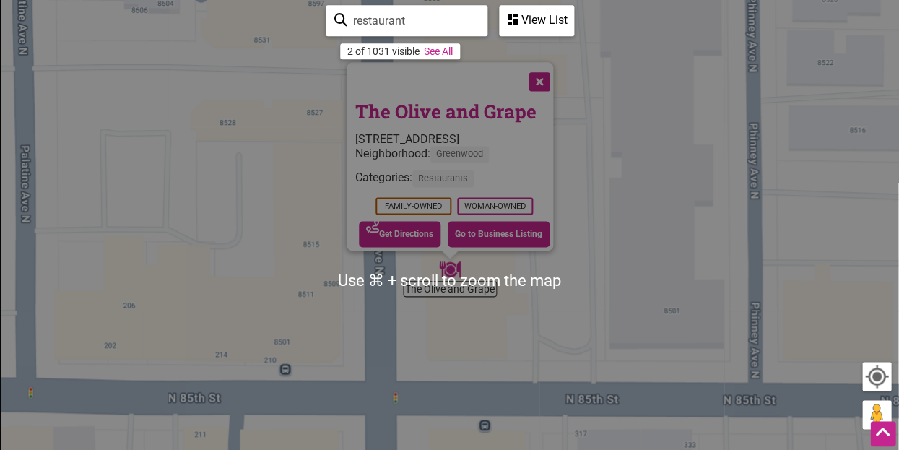
scroll to position [195, 0]
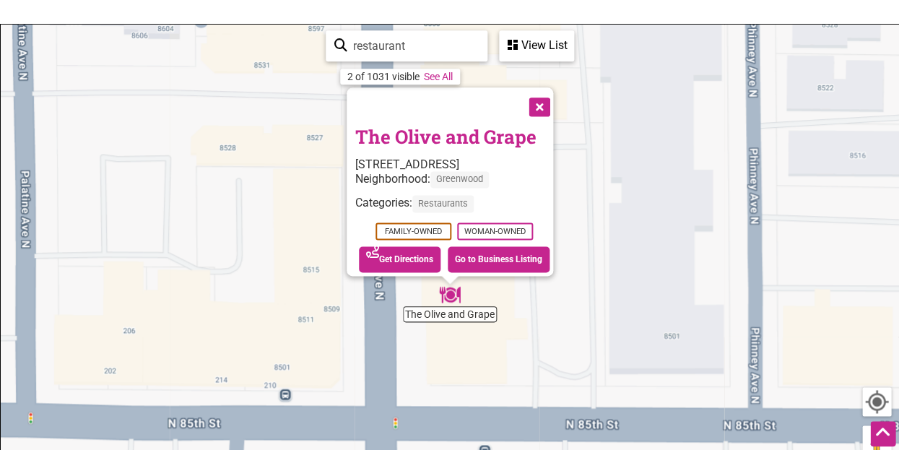
click at [551, 96] on button "Close" at bounding box center [538, 105] width 36 height 36
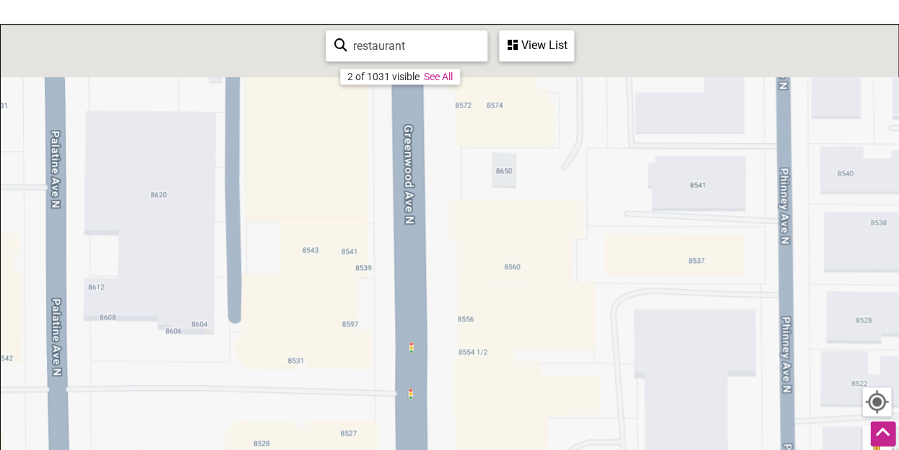
drag, startPoint x: 637, startPoint y: 185, endPoint x: 671, endPoint y: 486, distance: 302.9
click at [671, 255] on html "× Menu 0 Add a Business Map Blog Store Offers Intentionalist Cards Buy Black Ca…" at bounding box center [449, 30] width 899 height 450
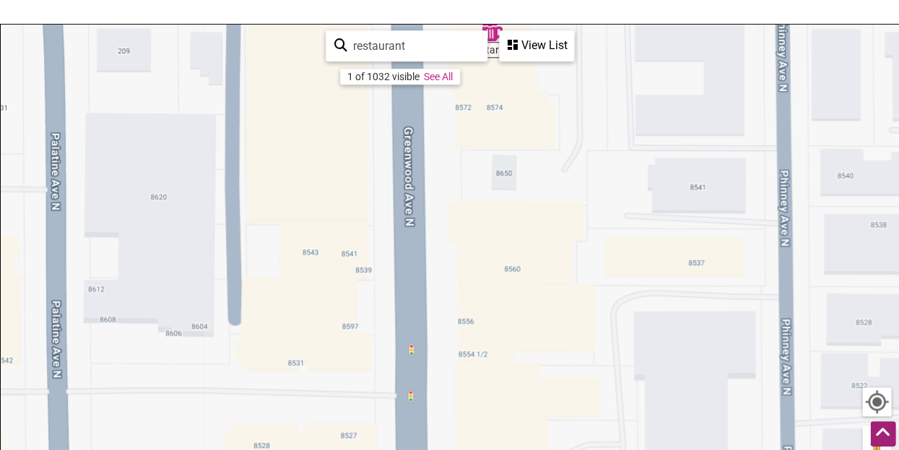
click at [875, 437] on icon at bounding box center [883, 432] width 16 height 18
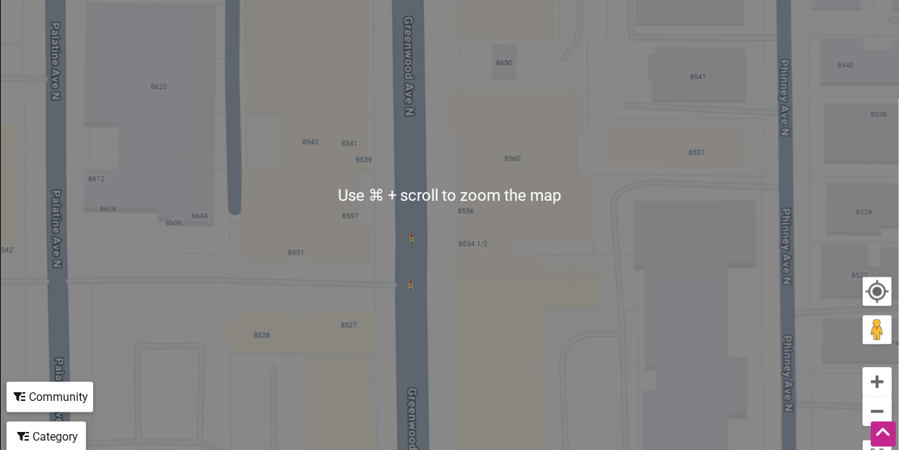
scroll to position [305, 0]
click at [875, 403] on button "Zoom out" at bounding box center [876, 410] width 29 height 29
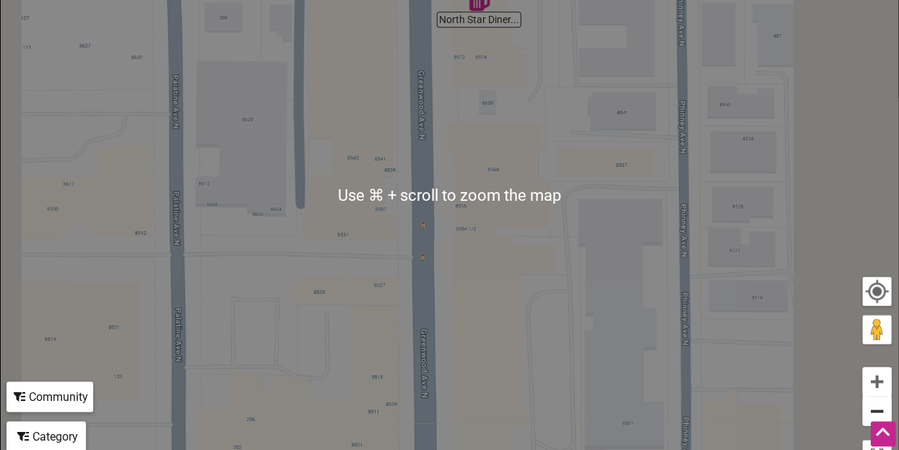
click at [875, 403] on button "Zoom out" at bounding box center [876, 410] width 29 height 29
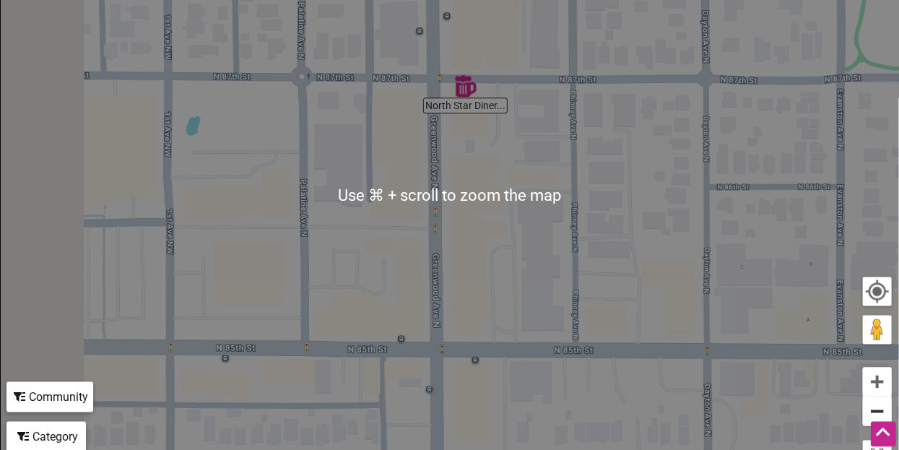
click at [875, 403] on button "Zoom out" at bounding box center [876, 410] width 29 height 29
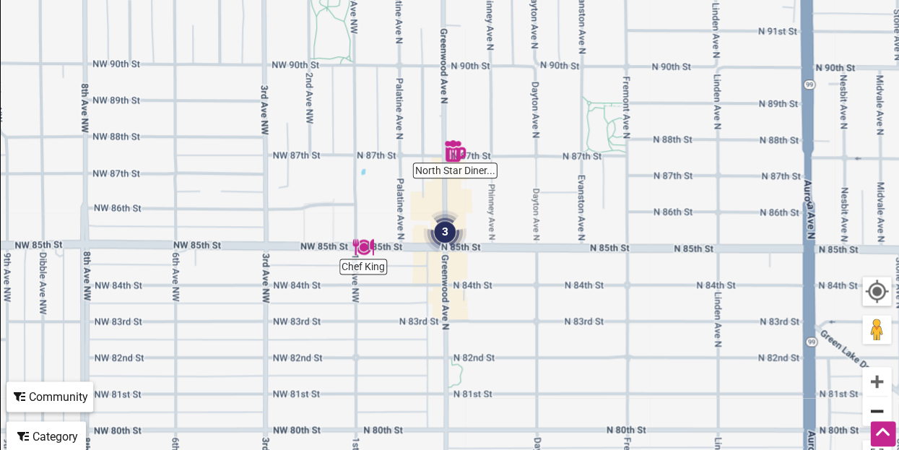
click at [875, 403] on button "Zoom out" at bounding box center [876, 410] width 29 height 29
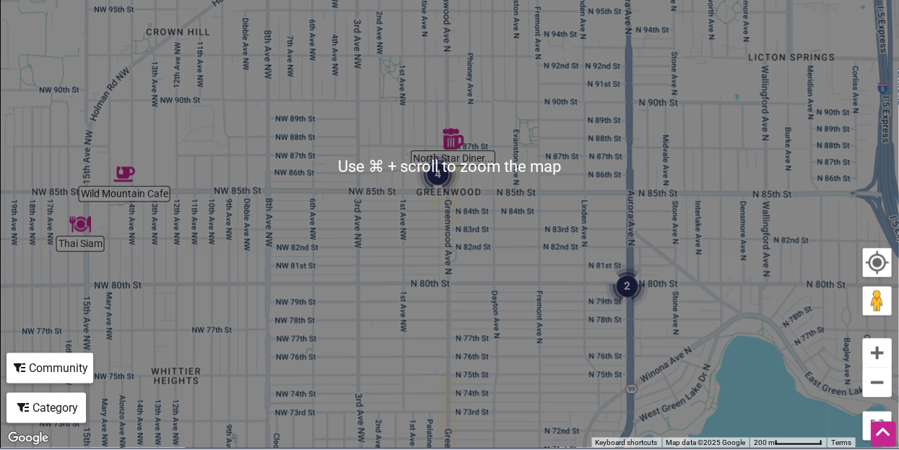
scroll to position [332, 0]
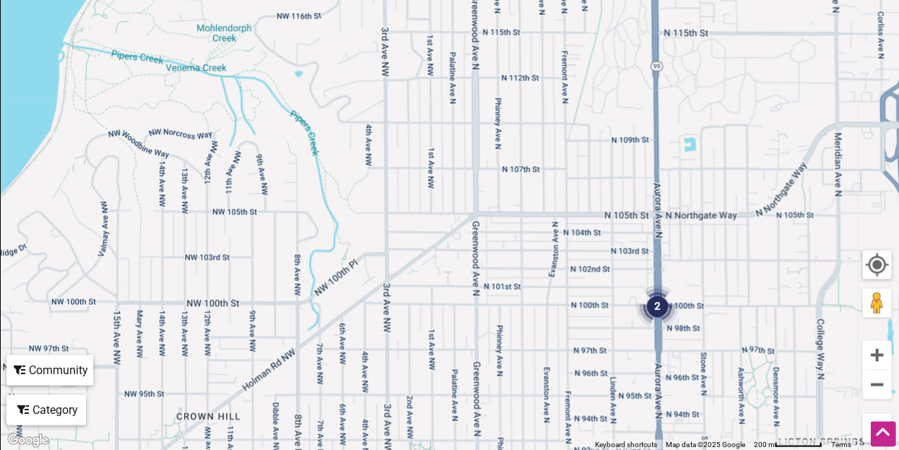
drag, startPoint x: 542, startPoint y: 115, endPoint x: 572, endPoint y: 498, distance: 384.4
click at [657, 313] on img "2" at bounding box center [656, 305] width 43 height 43
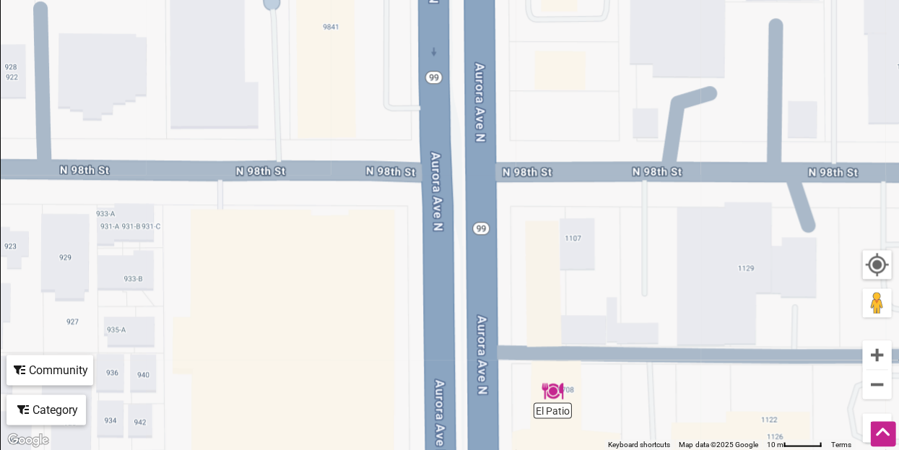
click at [550, 403] on div "To navigate, press the arrow keys." at bounding box center [449, 167] width 897 height 561
click at [554, 409] on div "To navigate, press the arrow keys." at bounding box center [449, 167] width 897 height 561
click at [875, 380] on button "Zoom out" at bounding box center [876, 384] width 29 height 29
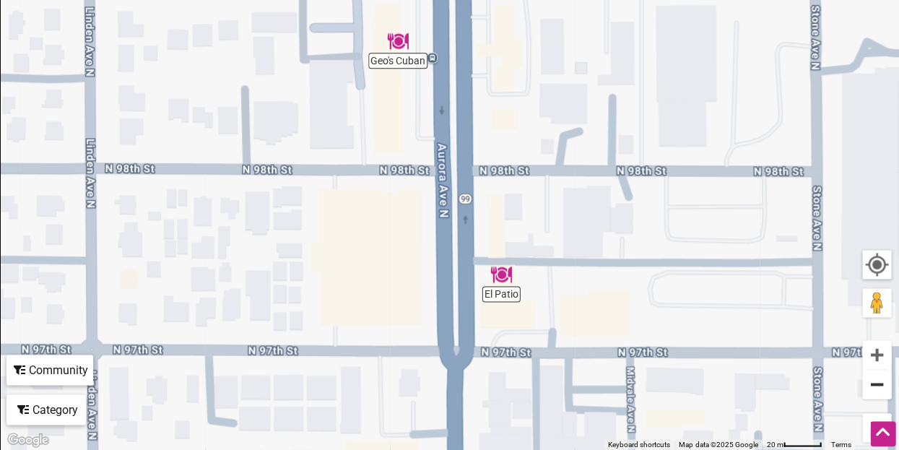
click at [875, 380] on button "Zoom out" at bounding box center [876, 384] width 29 height 29
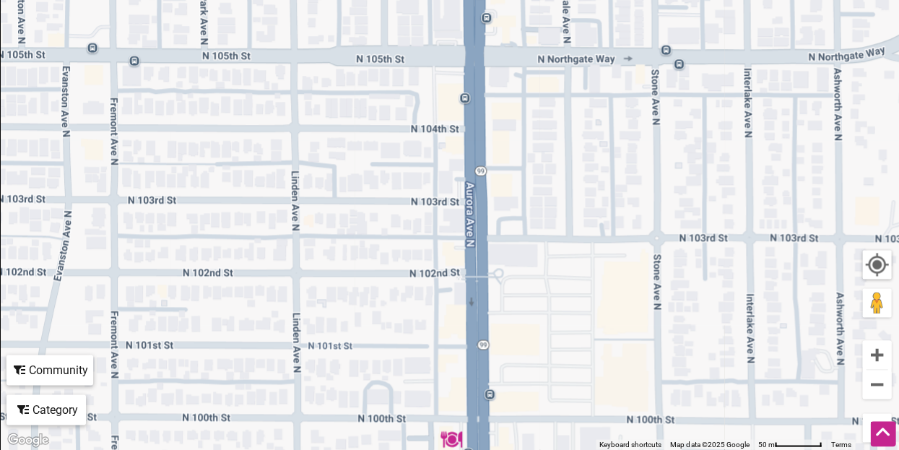
drag, startPoint x: 671, startPoint y: 153, endPoint x: 700, endPoint y: 498, distance: 346.2
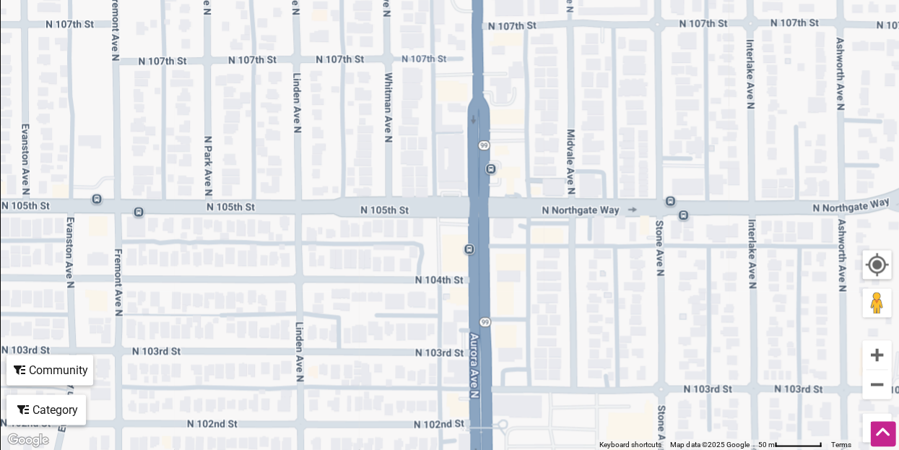
drag, startPoint x: 634, startPoint y: 163, endPoint x: 635, endPoint y: 367, distance: 203.5
click at [635, 367] on div "To navigate, press the arrow keys." at bounding box center [449, 167] width 897 height 561
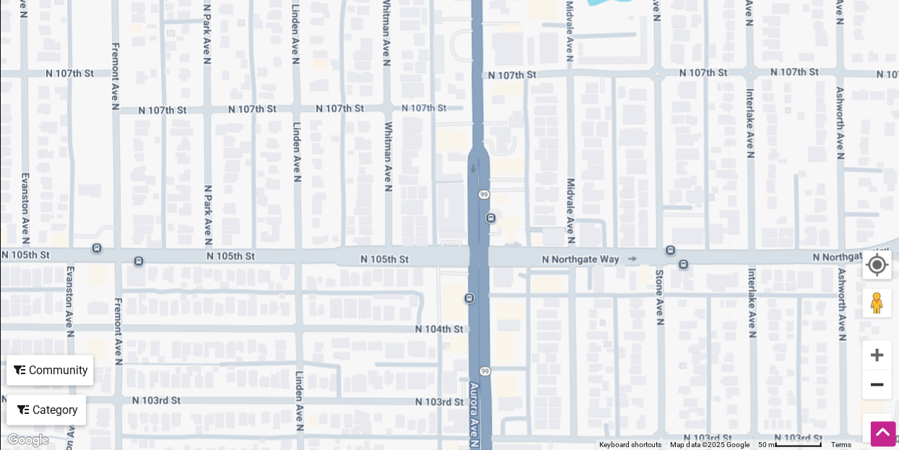
click at [883, 382] on button "Zoom out" at bounding box center [876, 384] width 29 height 29
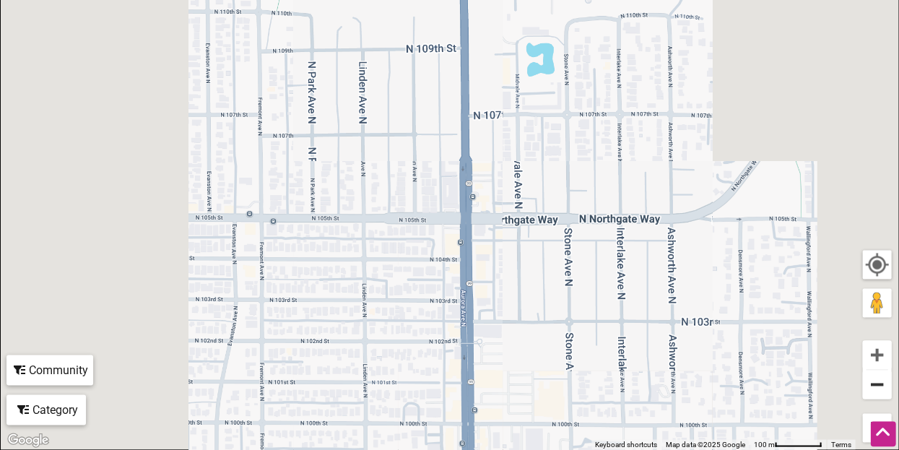
click at [883, 382] on button "Zoom out" at bounding box center [876, 384] width 29 height 29
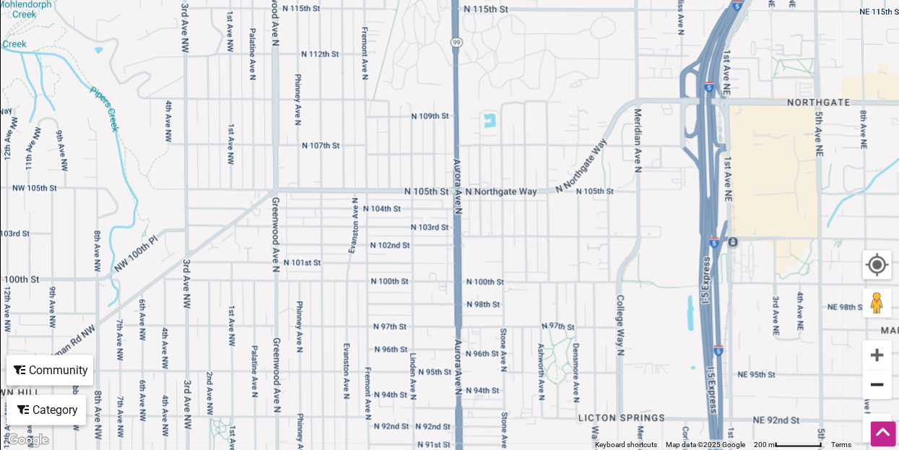
click at [883, 382] on button "Zoom out" at bounding box center [876, 384] width 29 height 29
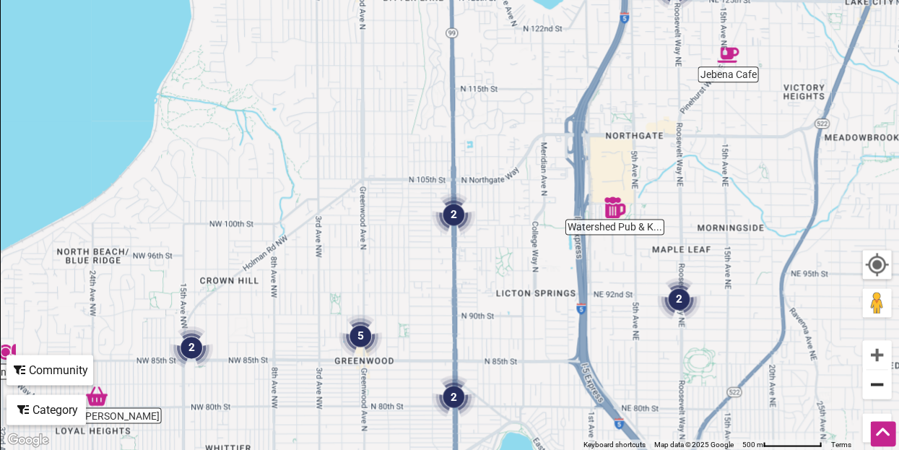
click at [883, 382] on button "Zoom out" at bounding box center [876, 384] width 29 height 29
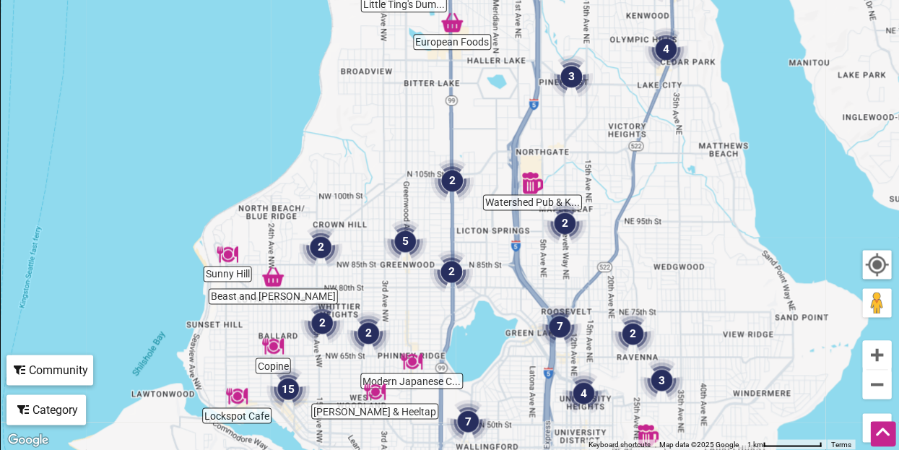
click at [577, 73] on img "3" at bounding box center [570, 76] width 43 height 43
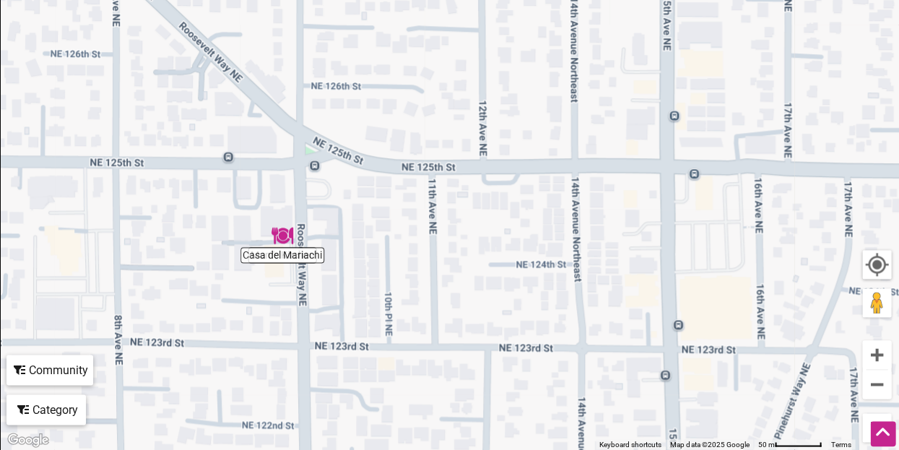
drag, startPoint x: 407, startPoint y: 101, endPoint x: 452, endPoint y: 407, distance: 309.3
click at [452, 407] on div "To navigate, press the arrow keys." at bounding box center [449, 167] width 897 height 561
click at [284, 245] on div "To navigate, press the arrow keys." at bounding box center [449, 167] width 897 height 561
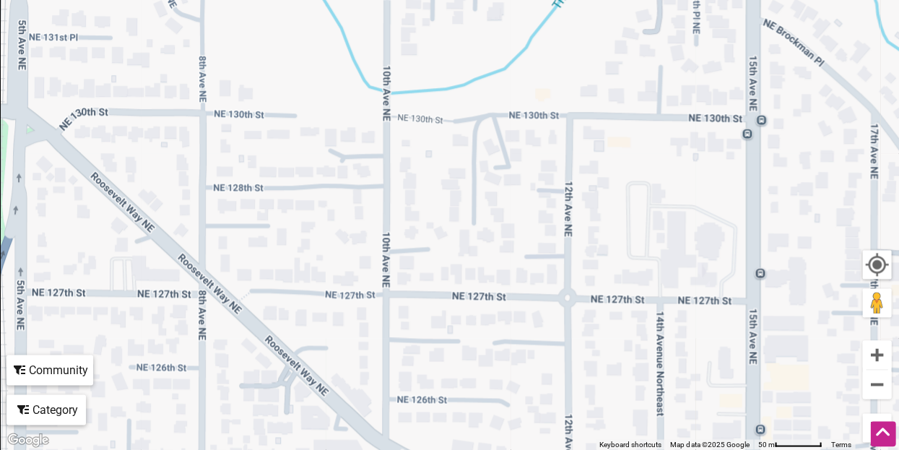
drag, startPoint x: 589, startPoint y: 129, endPoint x: 675, endPoint y: 447, distance: 329.7
click at [675, 447] on div "Intentionalist Spend like it matters 0 Add a Business Map Blog Store Offers Int…" at bounding box center [449, 240] width 899 height 1144
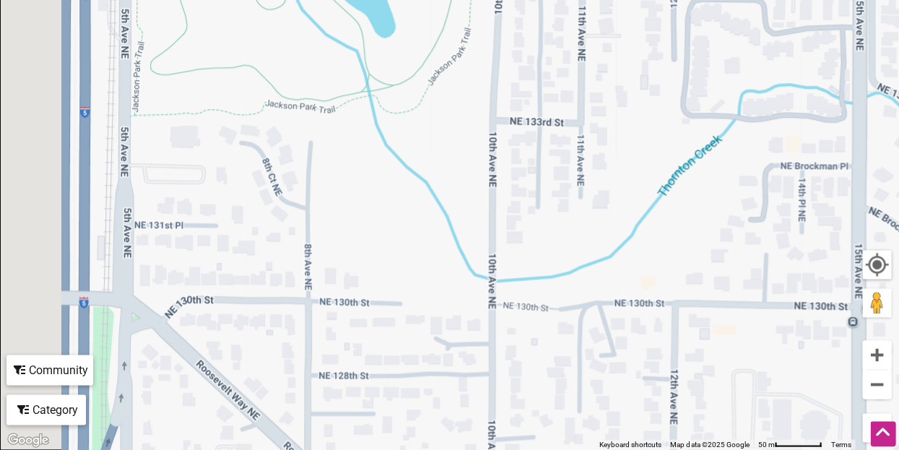
drag, startPoint x: 606, startPoint y: 214, endPoint x: 713, endPoint y: 406, distance: 219.7
click at [713, 406] on div "To navigate, press the arrow keys." at bounding box center [449, 167] width 897 height 561
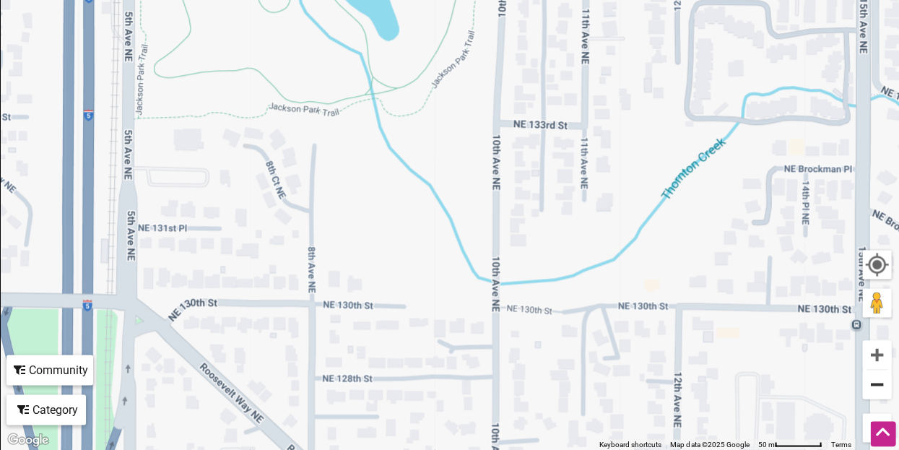
click at [880, 380] on button "Zoom out" at bounding box center [876, 384] width 29 height 29
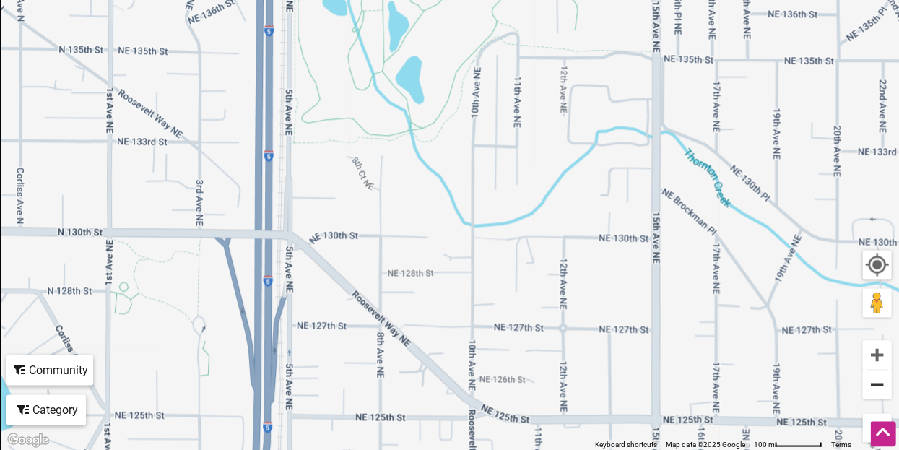
click at [880, 381] on button "Zoom out" at bounding box center [876, 384] width 29 height 29
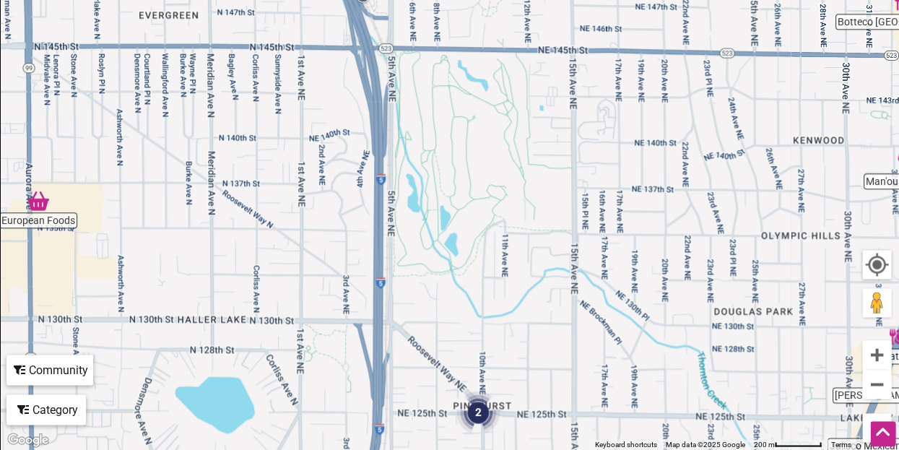
drag, startPoint x: 556, startPoint y: 161, endPoint x: 578, endPoint y: 284, distance: 125.3
click at [578, 284] on div "To navigate, press the arrow keys." at bounding box center [449, 167] width 897 height 561
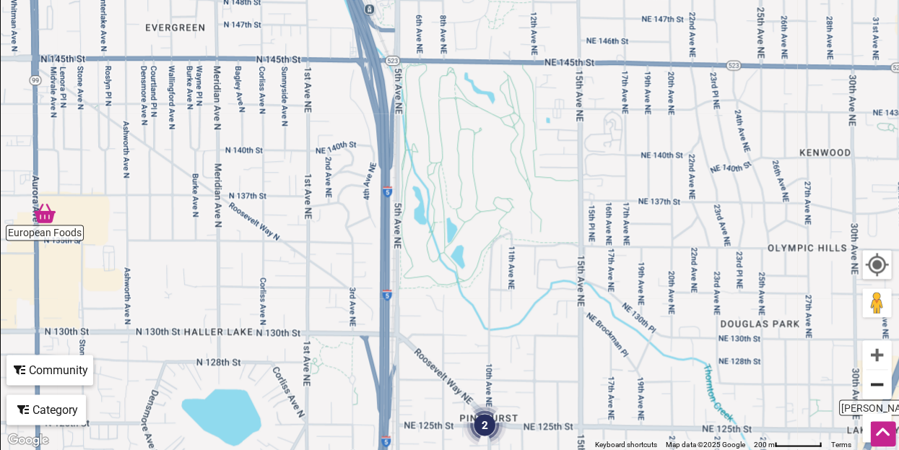
click at [880, 380] on button "Zoom out" at bounding box center [876, 384] width 29 height 29
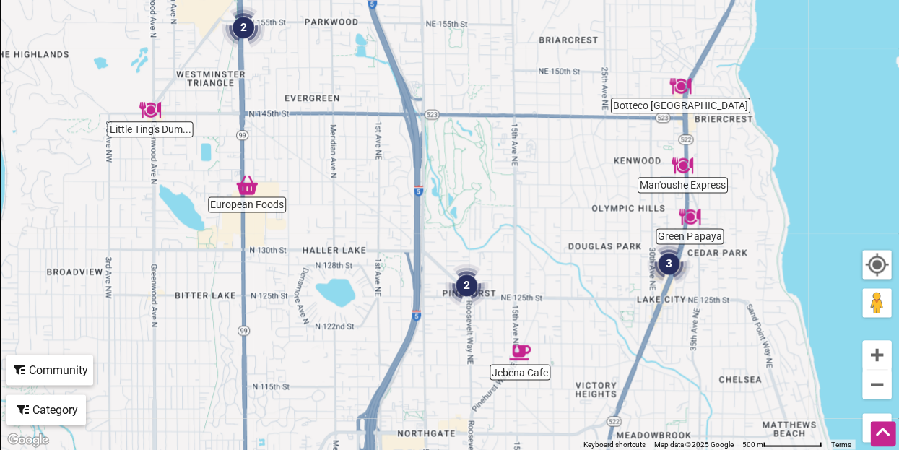
click at [240, 27] on img "2" at bounding box center [243, 27] width 43 height 43
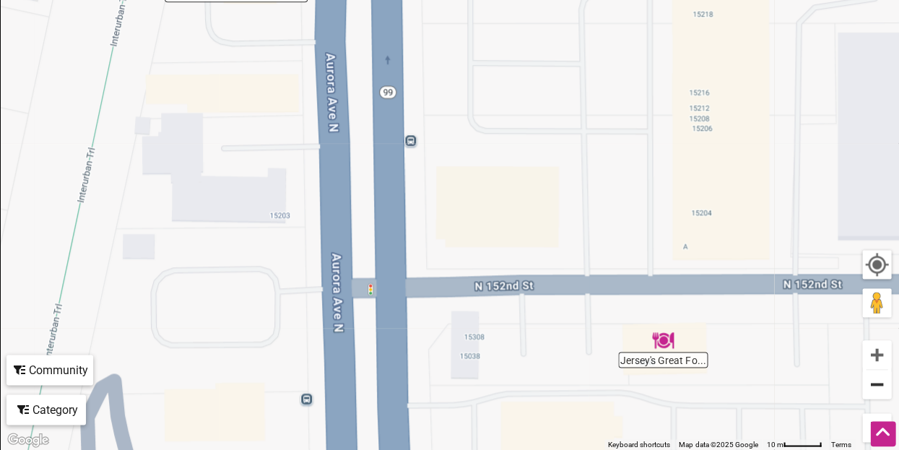
click at [879, 380] on button "Zoom out" at bounding box center [876, 384] width 29 height 29
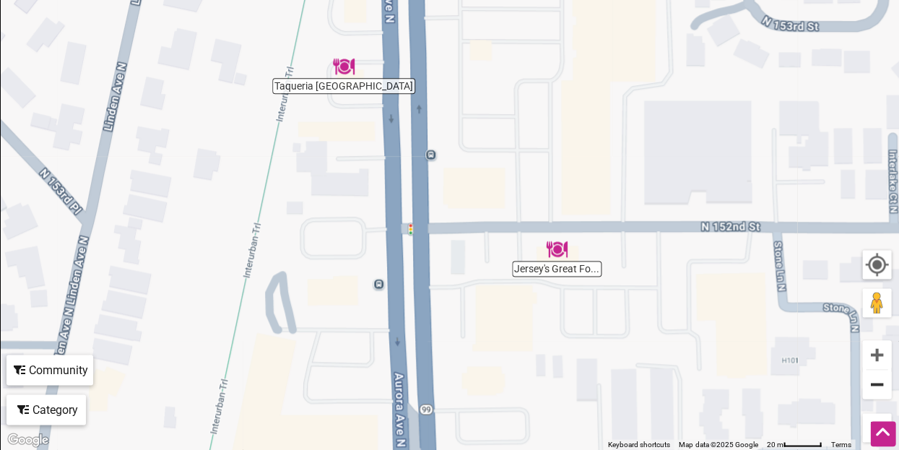
click at [879, 380] on button "Zoom out" at bounding box center [876, 384] width 29 height 29
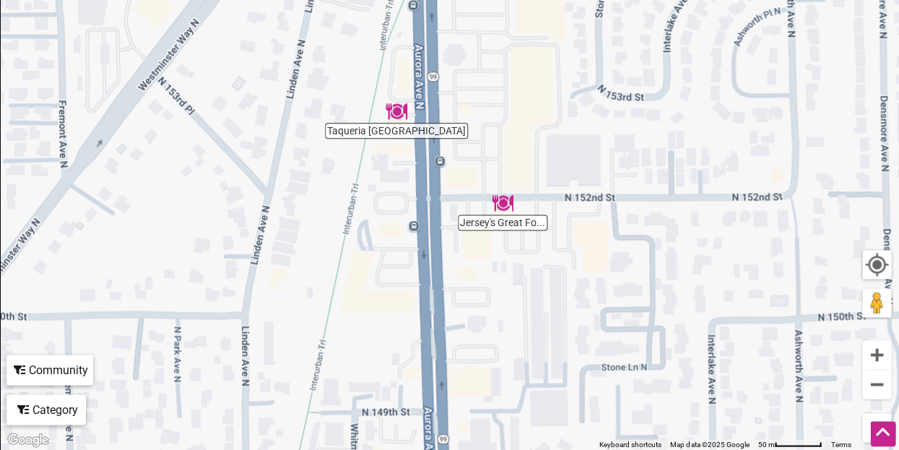
click at [407, 128] on div "To navigate, press the arrow keys." at bounding box center [449, 167] width 897 height 561
click at [393, 110] on img "Taqueria El Sabor" at bounding box center [396, 111] width 22 height 22
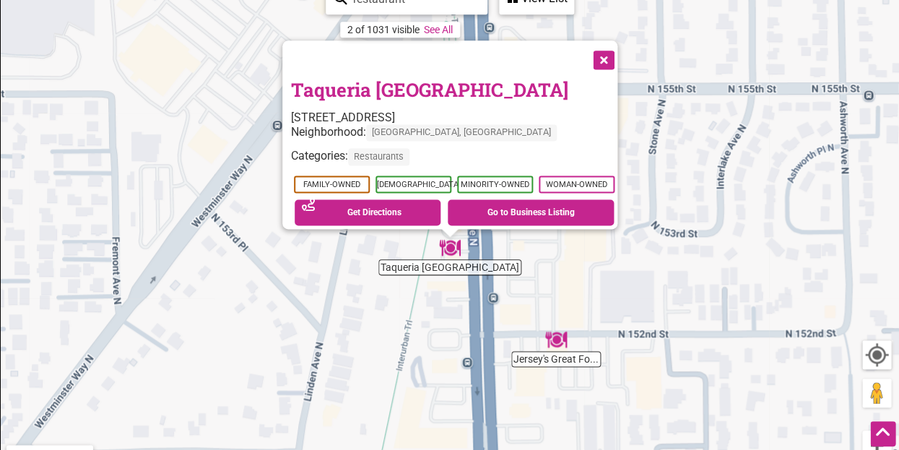
scroll to position [232, 0]
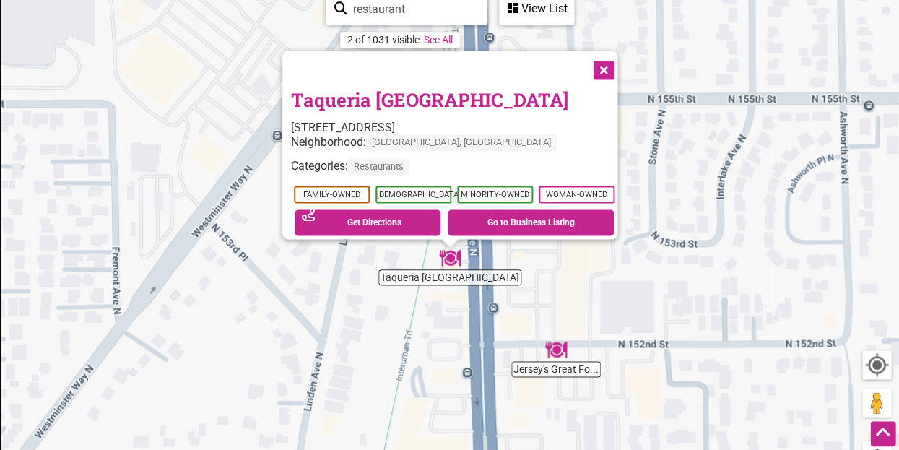
click at [613, 64] on button "Close" at bounding box center [602, 69] width 36 height 36
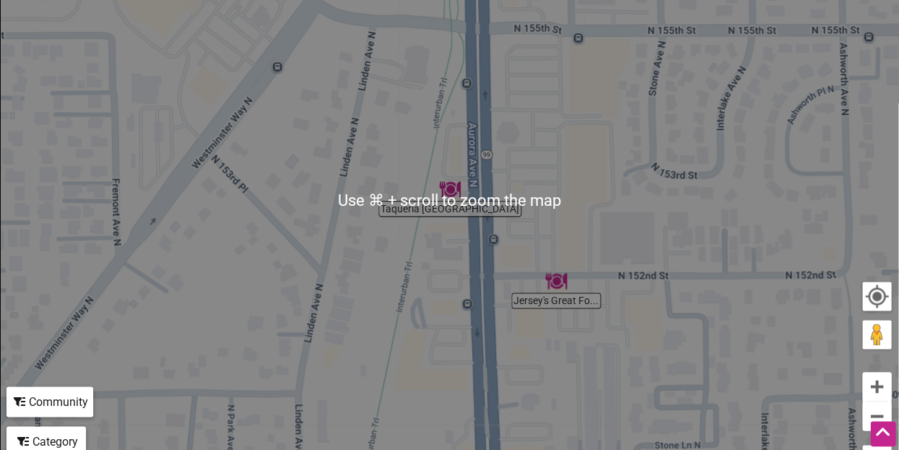
scroll to position [318, 0]
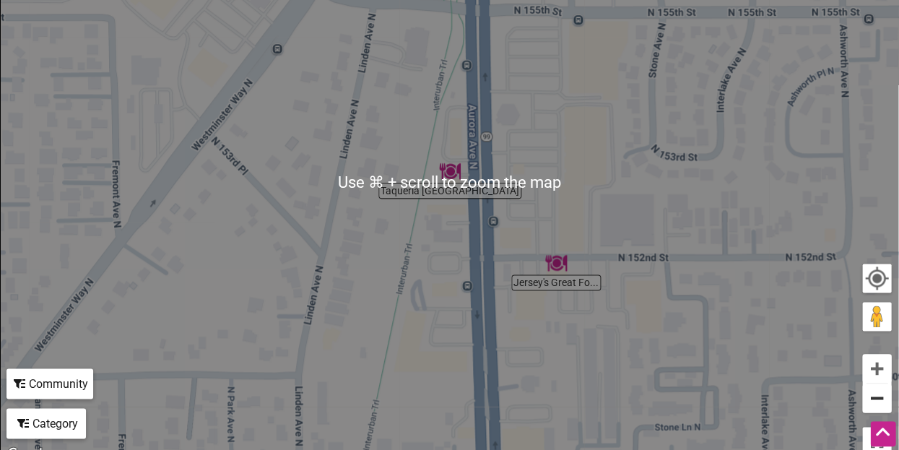
click at [875, 398] on button "Zoom out" at bounding box center [876, 397] width 29 height 29
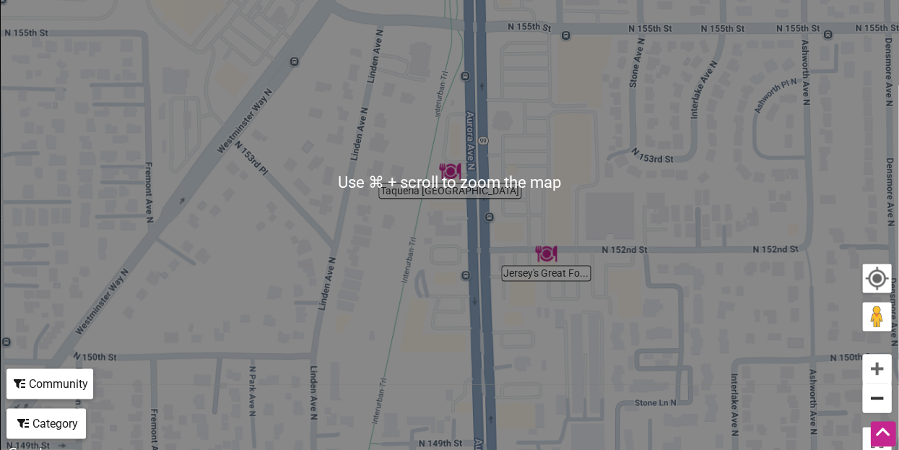
click at [875, 398] on button "Zoom out" at bounding box center [876, 397] width 29 height 29
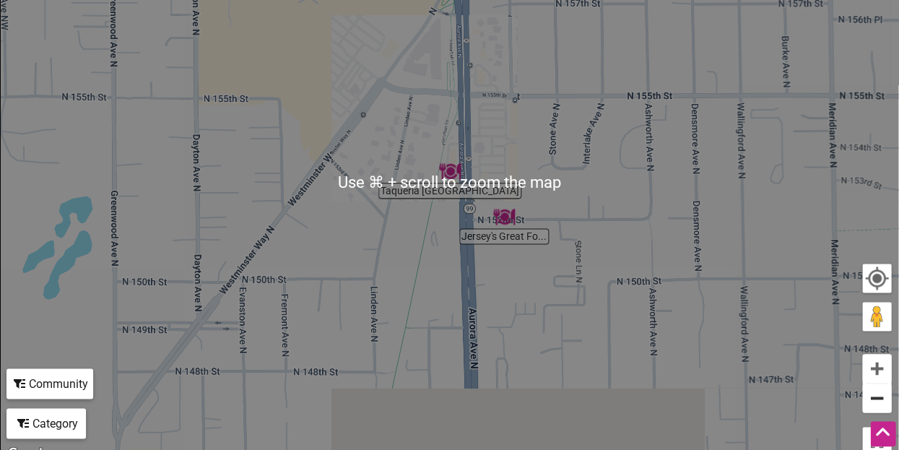
click at [875, 398] on button "Zoom out" at bounding box center [876, 397] width 29 height 29
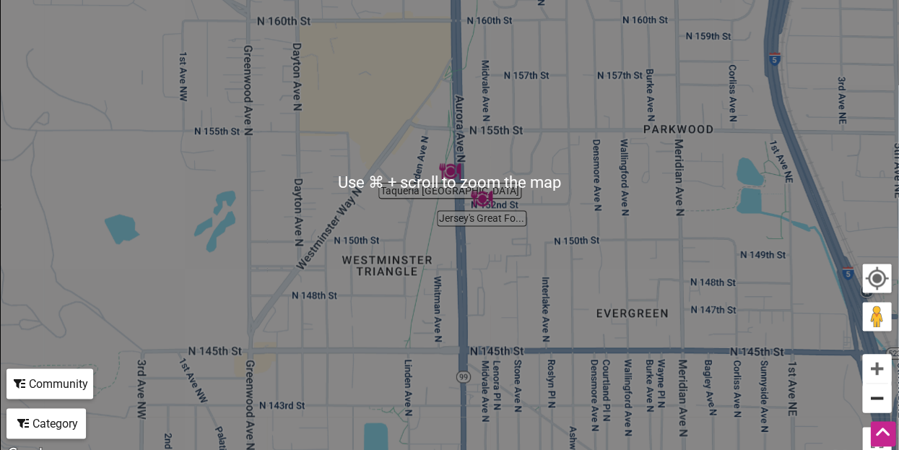
click at [875, 398] on button "Zoom out" at bounding box center [876, 397] width 29 height 29
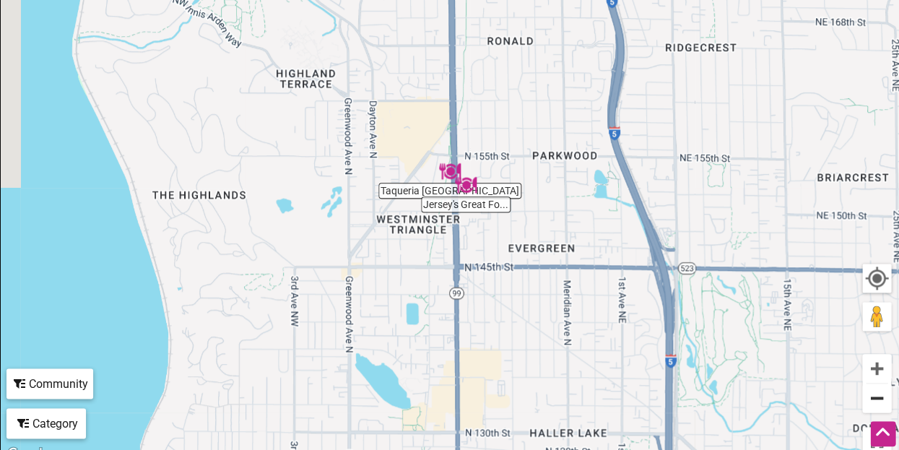
click at [875, 398] on button "Zoom out" at bounding box center [876, 397] width 29 height 29
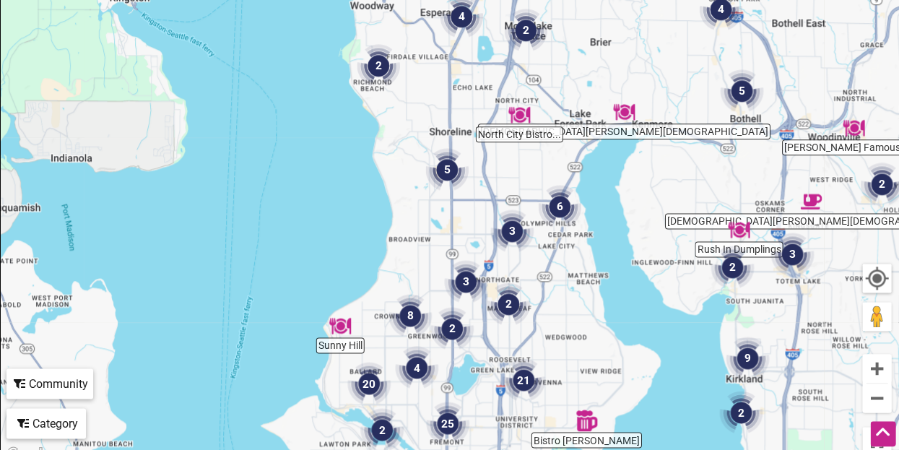
click at [586, 421] on img "Bistro Shirlee" at bounding box center [586, 420] width 22 height 22
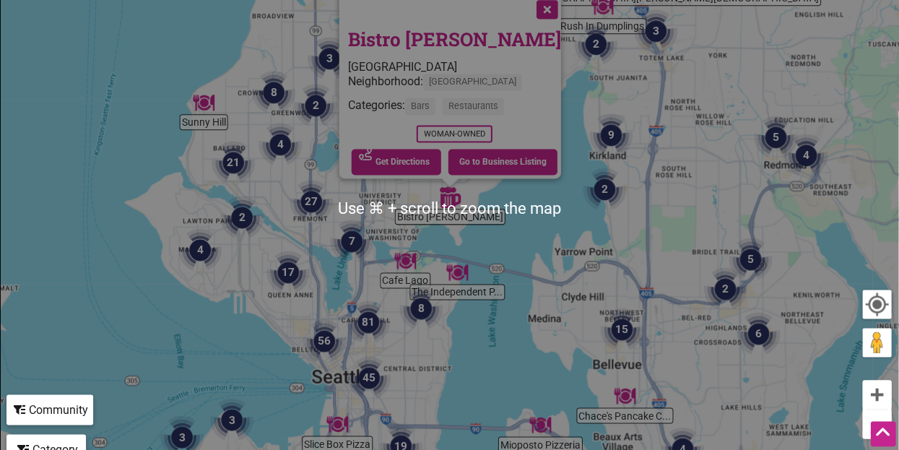
scroll to position [289, 0]
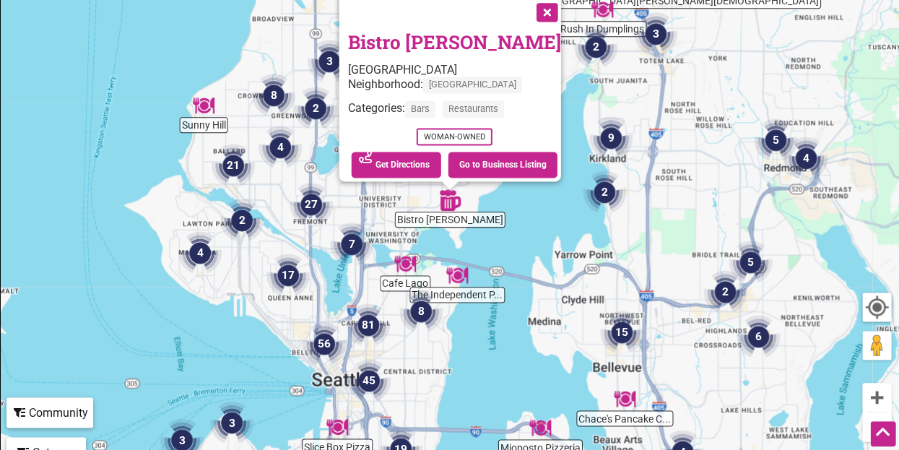
click at [349, 239] on img "7" at bounding box center [351, 243] width 43 height 43
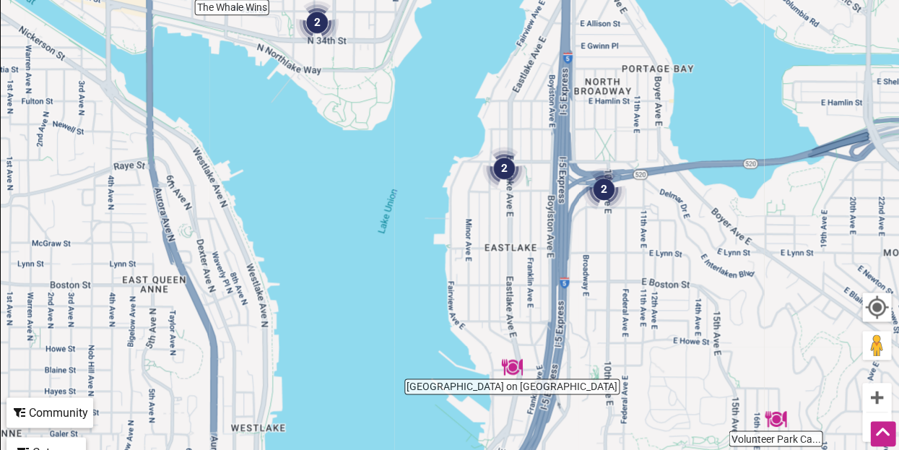
click at [510, 168] on img "2" at bounding box center [503, 168] width 43 height 43
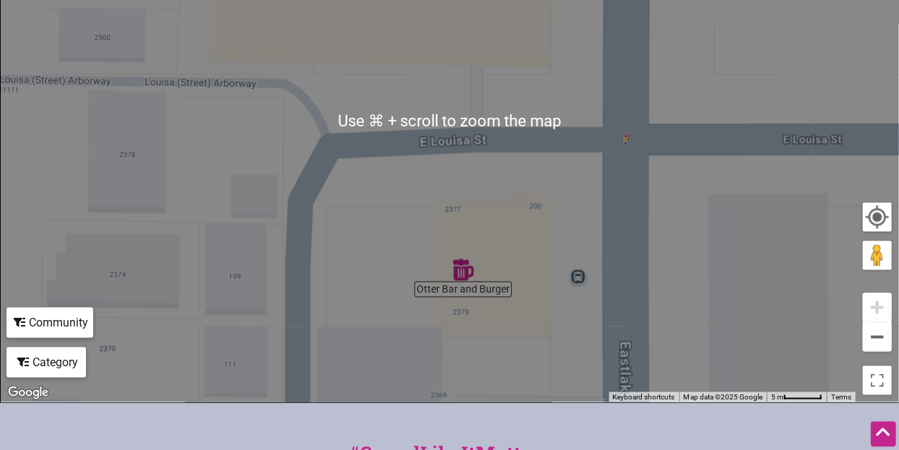
scroll to position [393, 0]
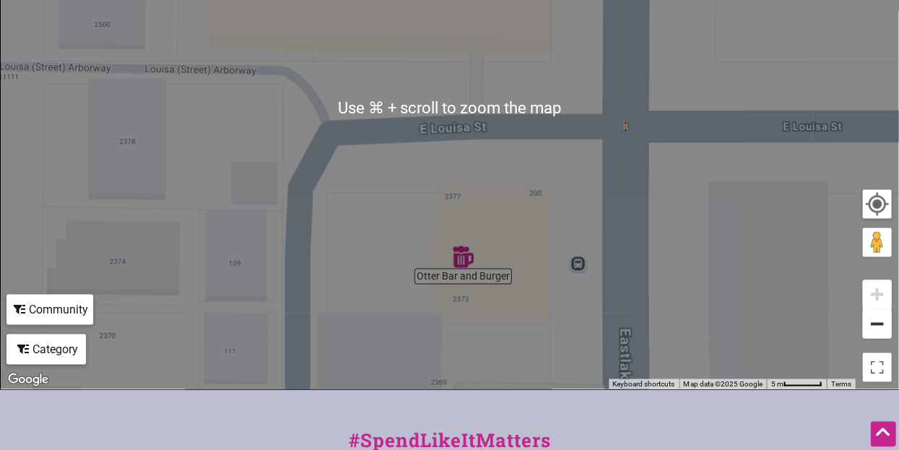
click at [873, 325] on button "Zoom out" at bounding box center [876, 323] width 29 height 29
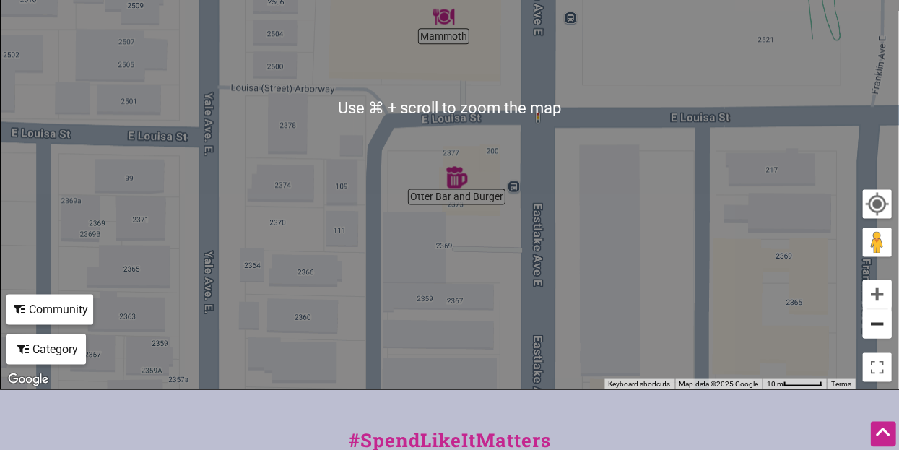
click at [873, 325] on button "Zoom out" at bounding box center [876, 323] width 29 height 29
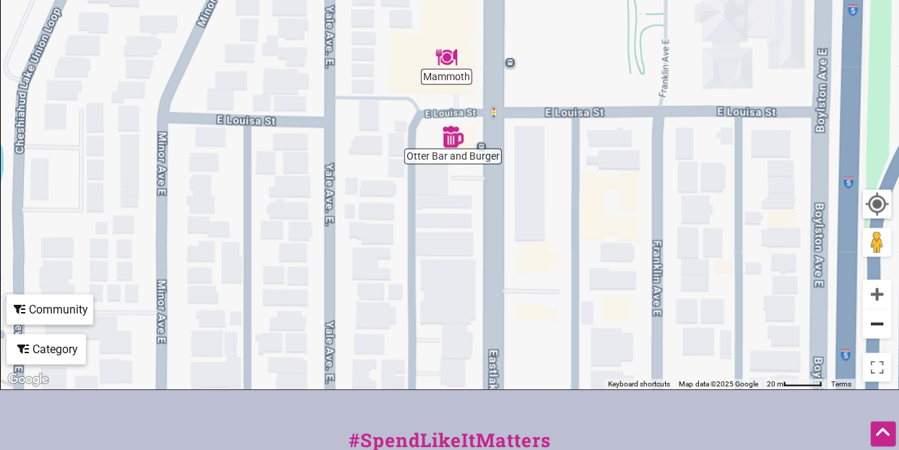
click at [873, 325] on button "Zoom out" at bounding box center [876, 323] width 29 height 29
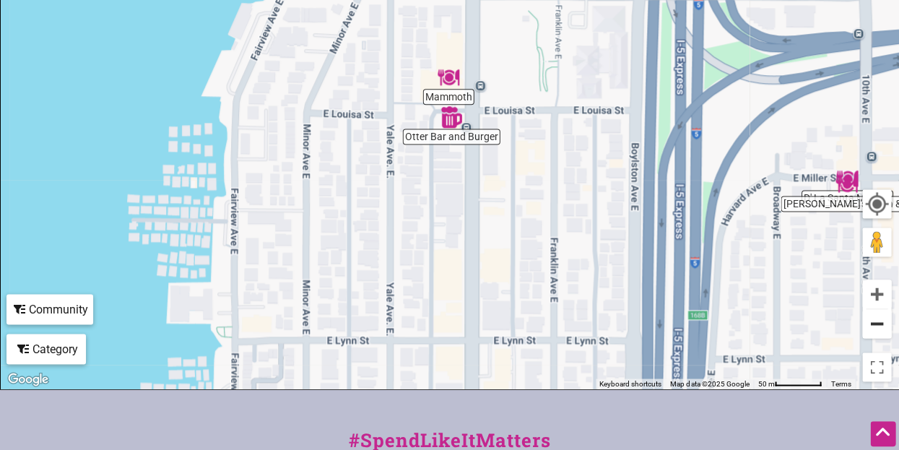
click at [873, 325] on button "Zoom out" at bounding box center [876, 323] width 29 height 29
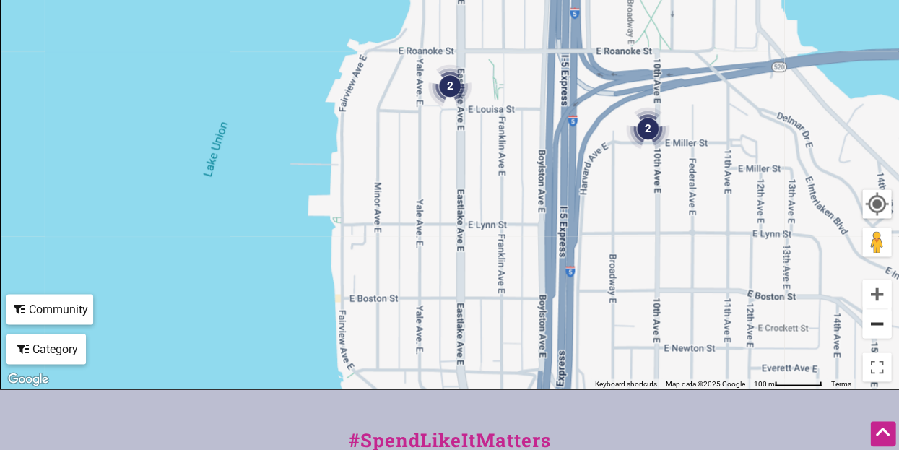
click at [870, 325] on button "Zoom out" at bounding box center [876, 323] width 29 height 29
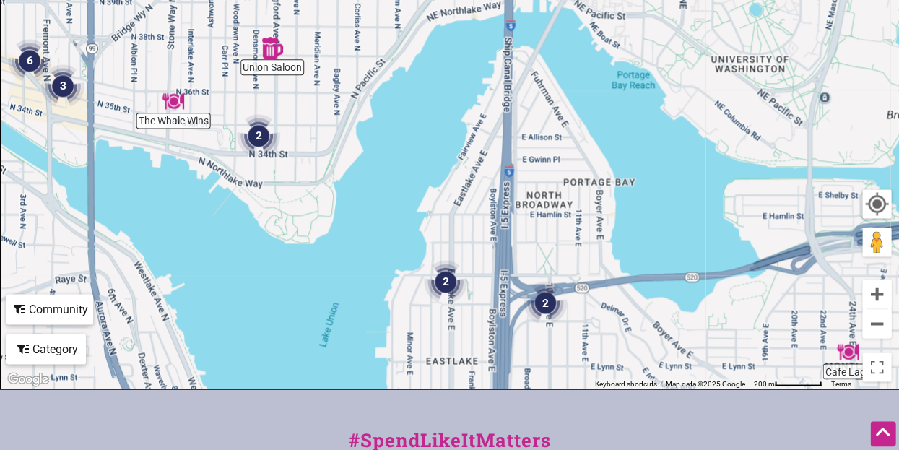
drag, startPoint x: 687, startPoint y: 192, endPoint x: 683, endPoint y: 389, distance: 197.1
click at [683, 389] on div "Intentionalist Spend like it matters 0 Add a Business Map Blog Store Offers Int…" at bounding box center [449, 179] width 899 height 1144
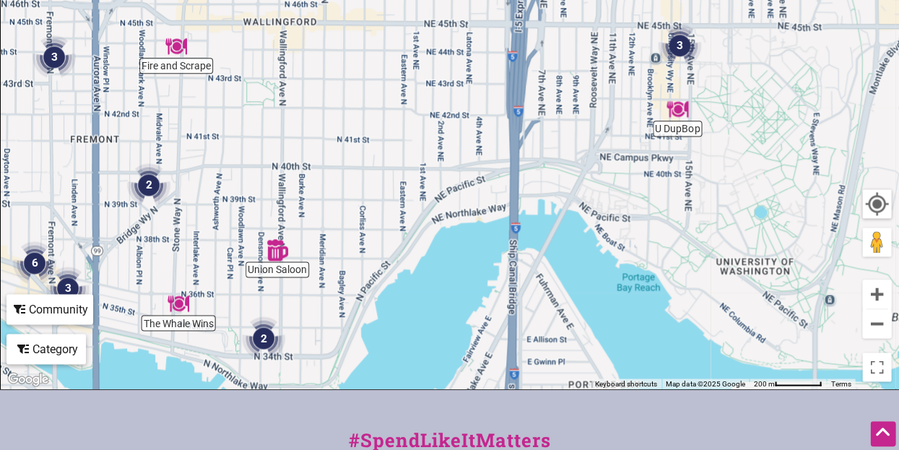
drag, startPoint x: 704, startPoint y: 169, endPoint x: 709, endPoint y: 375, distance: 205.8
click at [709, 375] on div "To navigate, press the arrow keys." at bounding box center [449, 107] width 897 height 561
click at [678, 51] on img "3" at bounding box center [678, 45] width 43 height 43
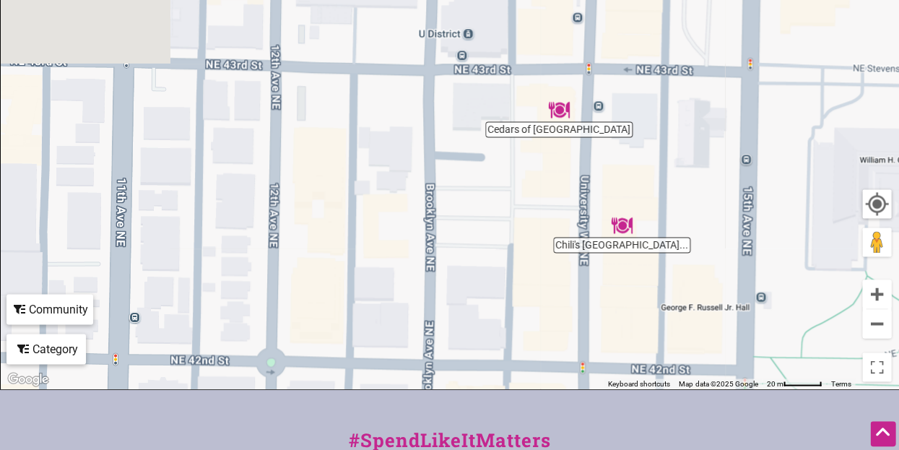
drag, startPoint x: 429, startPoint y: 128, endPoint x: 664, endPoint y: 121, distance: 235.4
click at [664, 121] on div "To navigate, press the arrow keys." at bounding box center [449, 107] width 897 height 561
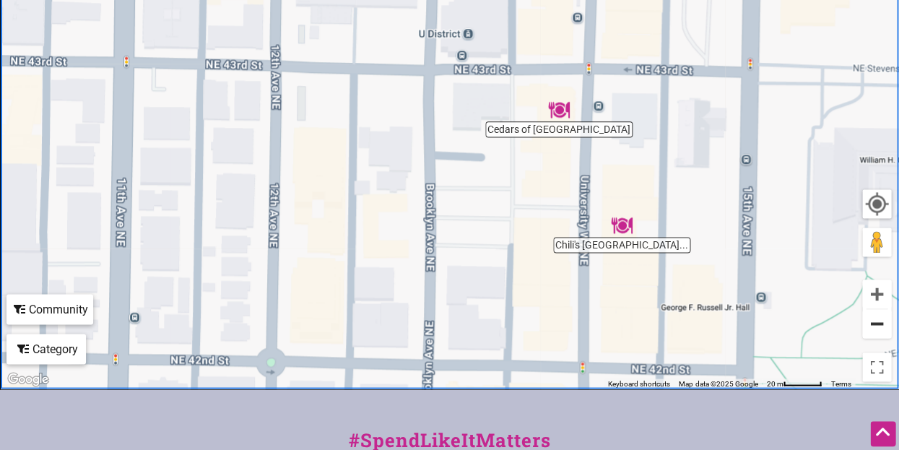
click at [868, 322] on button "Zoom out" at bounding box center [876, 323] width 29 height 29
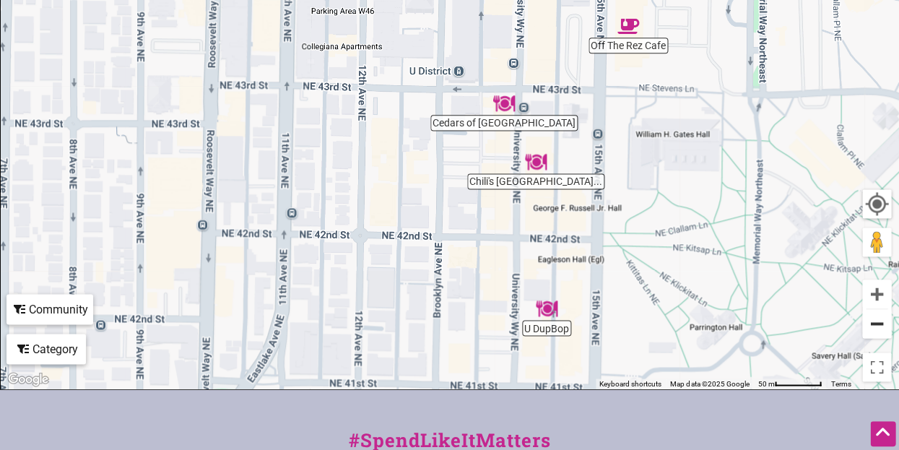
click at [868, 322] on button "Zoom out" at bounding box center [876, 323] width 29 height 29
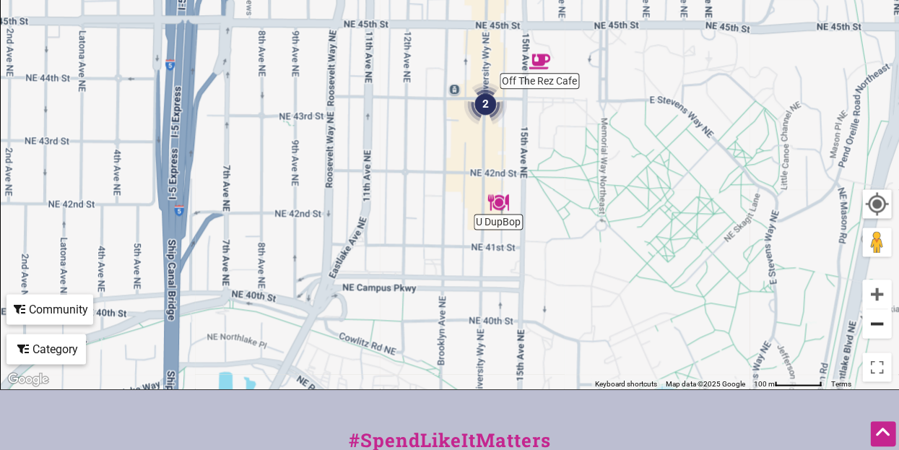
click at [868, 322] on button "Zoom out" at bounding box center [876, 323] width 29 height 29
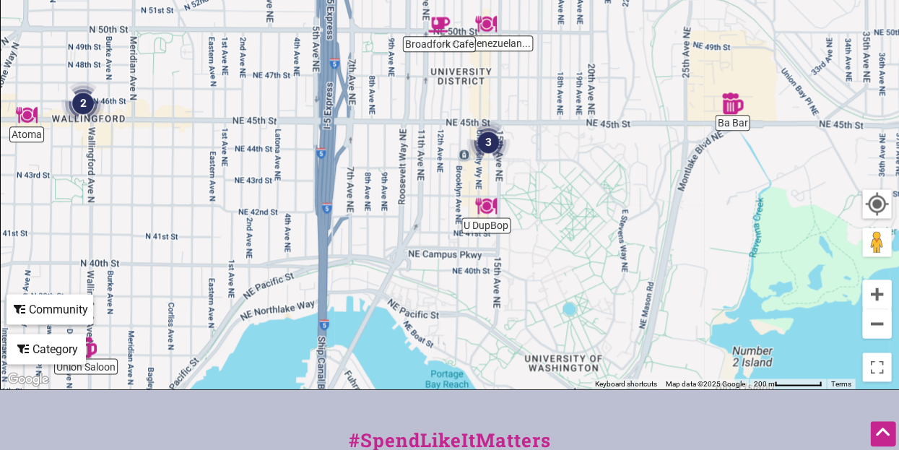
drag, startPoint x: 644, startPoint y: 194, endPoint x: 660, endPoint y: 276, distance: 83.2
click at [660, 276] on div "To navigate, press the arrow keys." at bounding box center [449, 107] width 897 height 561
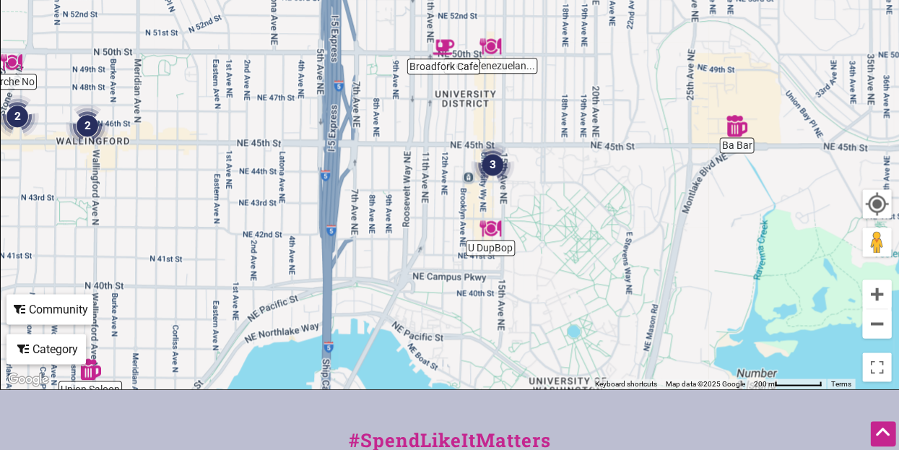
click at [738, 137] on div "To navigate, press the arrow keys." at bounding box center [449, 107] width 897 height 561
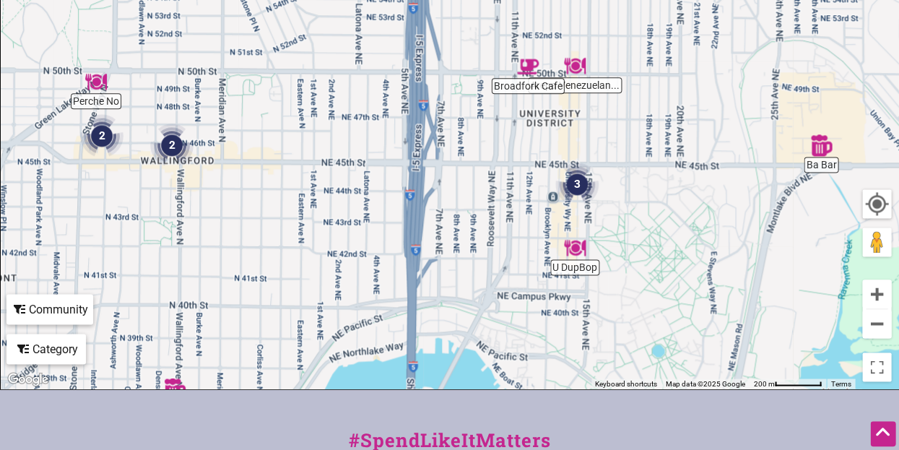
drag, startPoint x: 318, startPoint y: 196, endPoint x: 403, endPoint y: 216, distance: 88.1
click at [403, 216] on div "To navigate, press the arrow keys." at bounding box center [449, 107] width 897 height 561
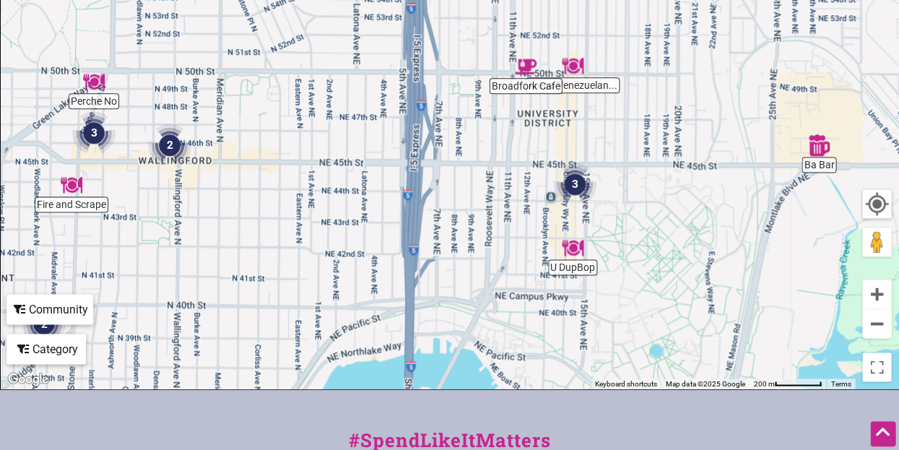
click at [167, 149] on img "2" at bounding box center [169, 144] width 43 height 43
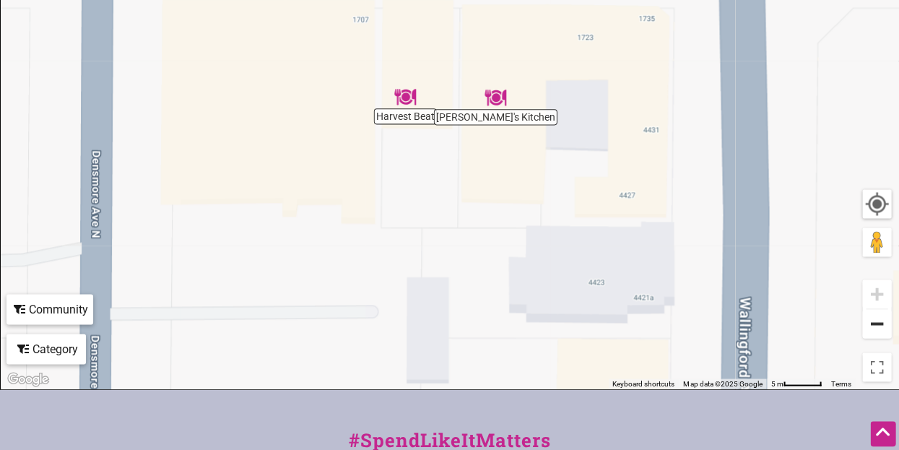
click at [868, 320] on button "Zoom out" at bounding box center [876, 323] width 29 height 29
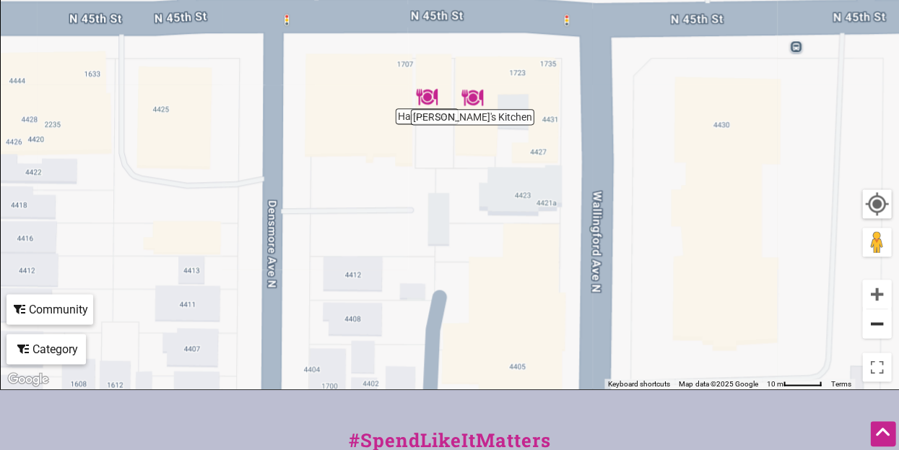
click at [868, 320] on button "Zoom out" at bounding box center [876, 323] width 29 height 29
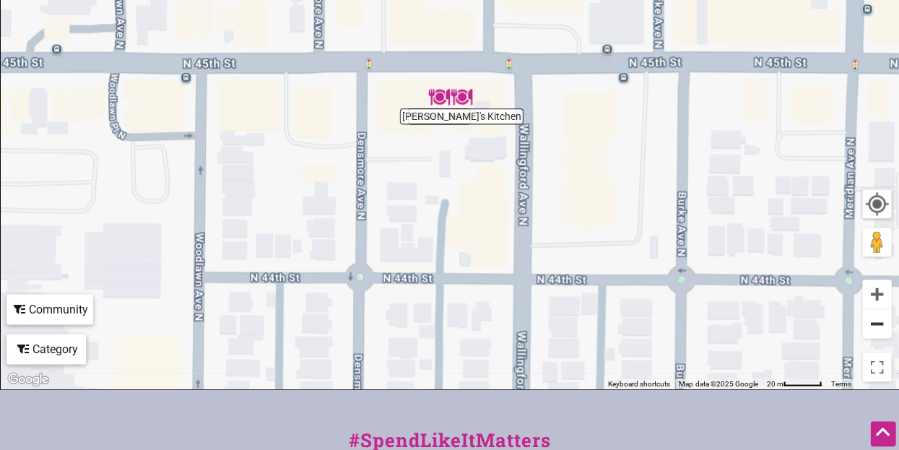
click at [868, 320] on button "Zoom out" at bounding box center [876, 323] width 29 height 29
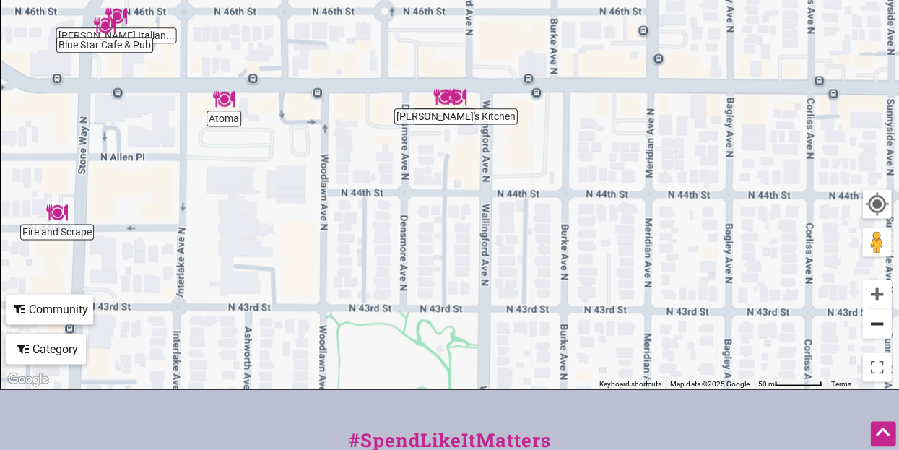
click at [872, 317] on button "Zoom out" at bounding box center [876, 323] width 29 height 29
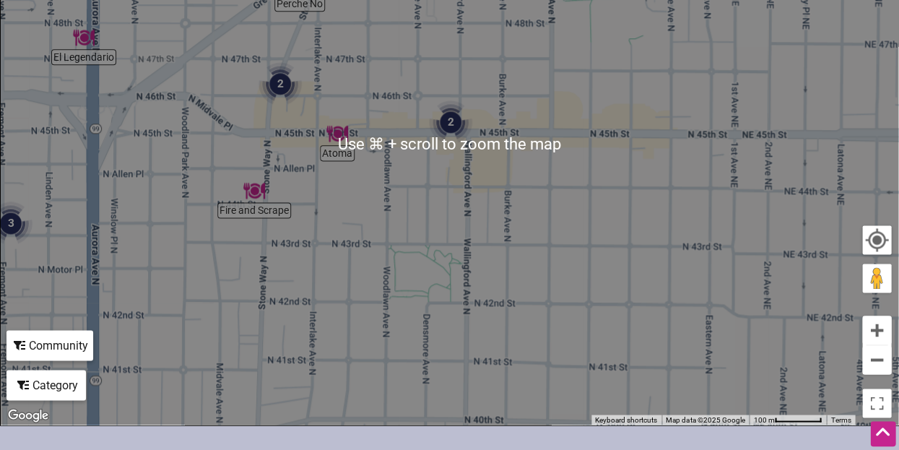
scroll to position [372, 0]
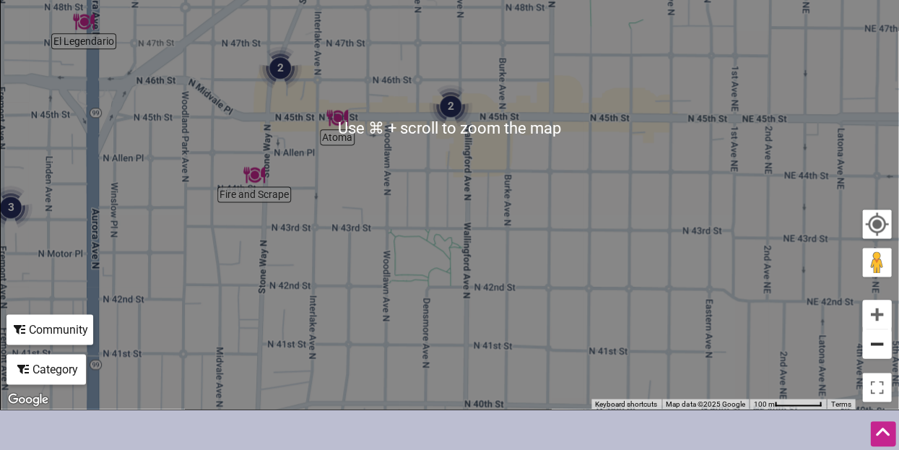
click at [866, 342] on button "Zoom out" at bounding box center [876, 343] width 29 height 29
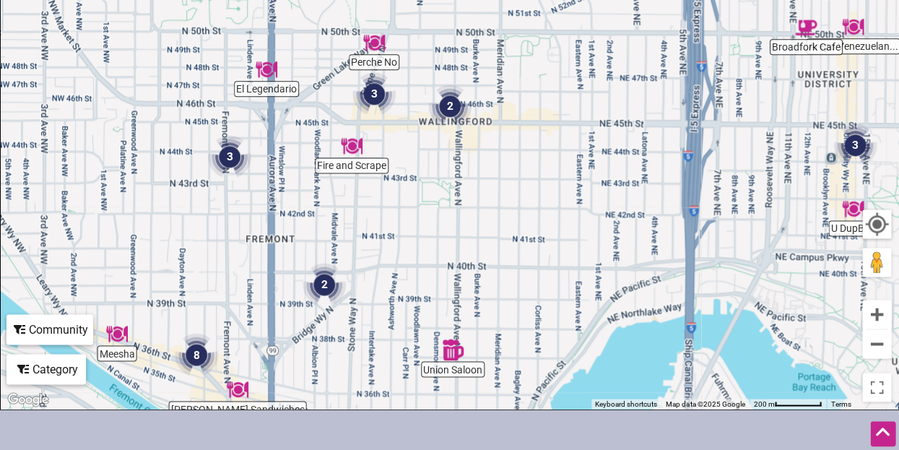
click at [232, 153] on img "3" at bounding box center [229, 156] width 43 height 43
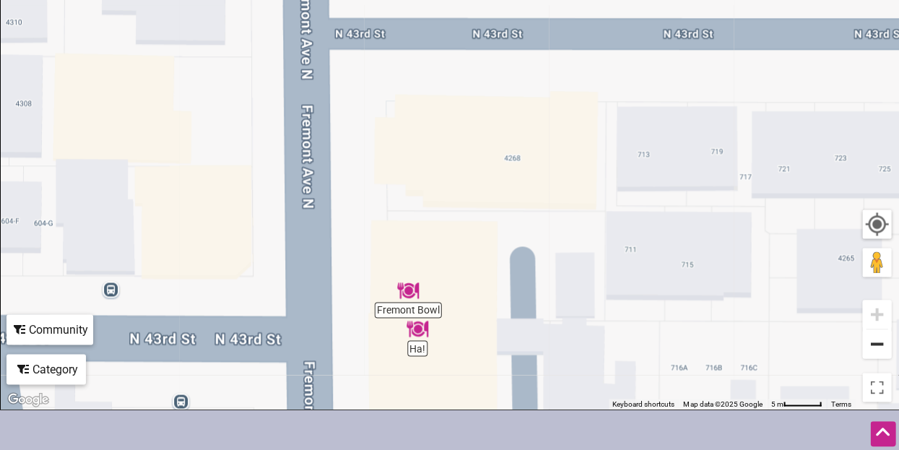
click at [866, 346] on button "Zoom out" at bounding box center [876, 343] width 29 height 29
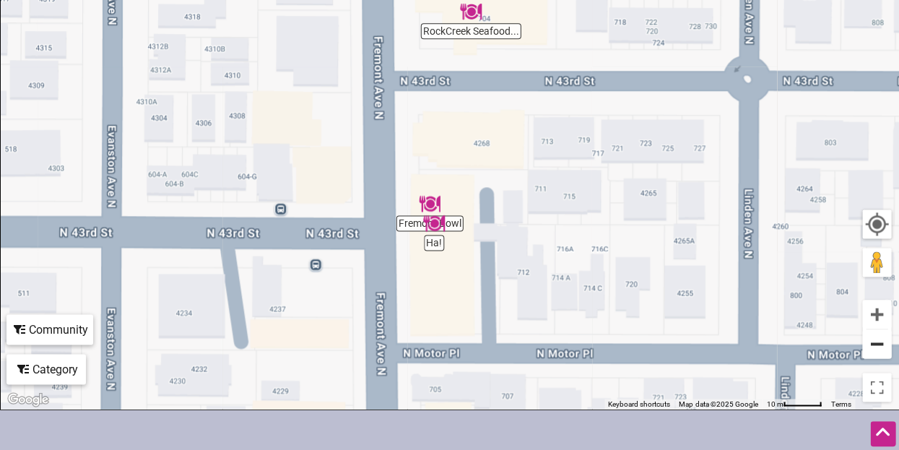
click at [866, 346] on button "Zoom out" at bounding box center [876, 343] width 29 height 29
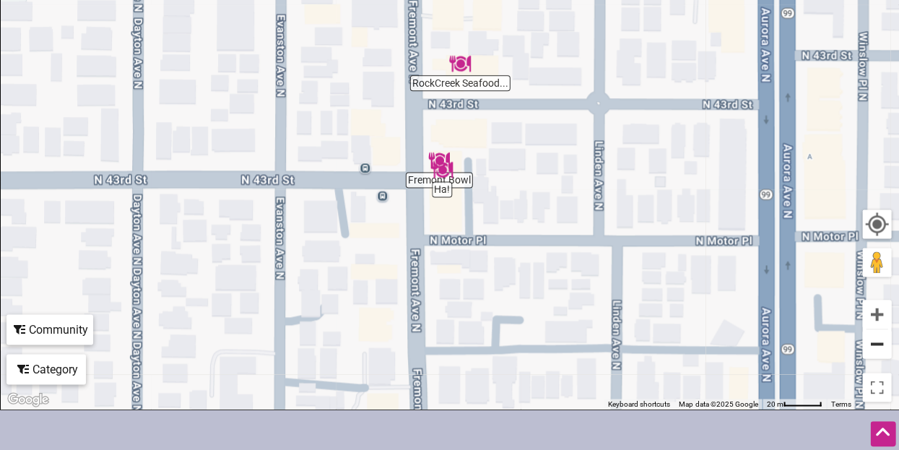
click at [865, 344] on button "Zoom out" at bounding box center [876, 343] width 29 height 29
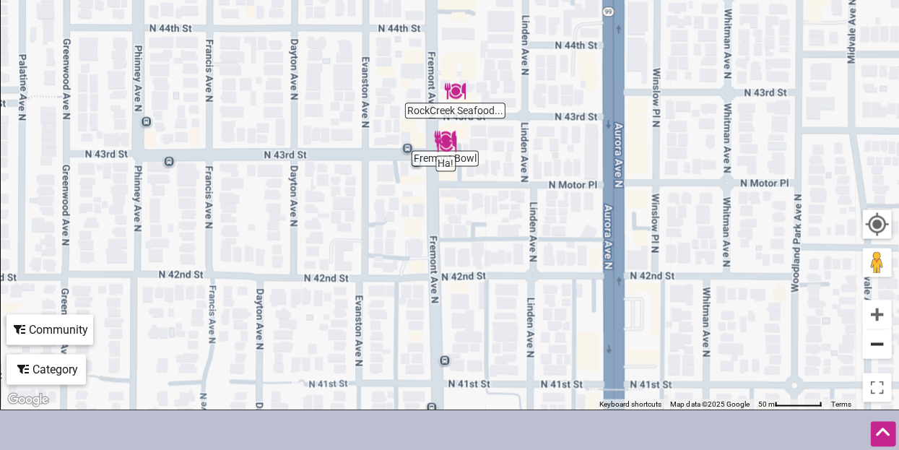
click at [865, 346] on button "Zoom out" at bounding box center [876, 343] width 29 height 29
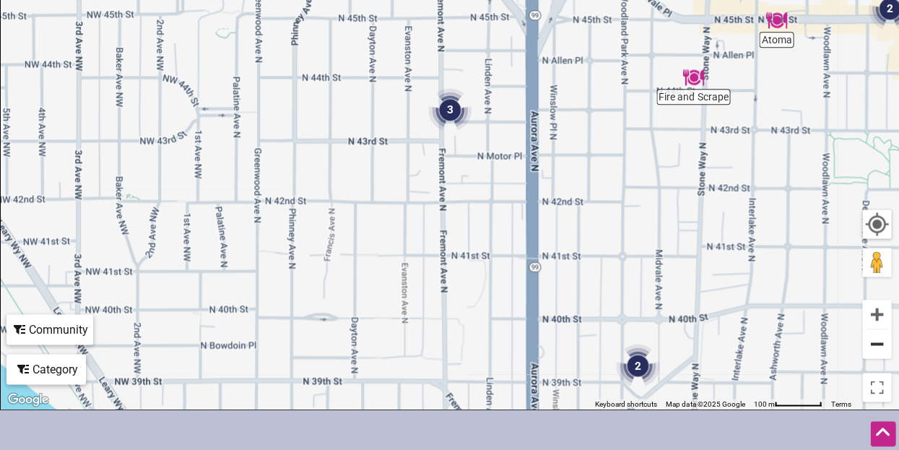
click at [865, 343] on button "Zoom out" at bounding box center [876, 343] width 29 height 29
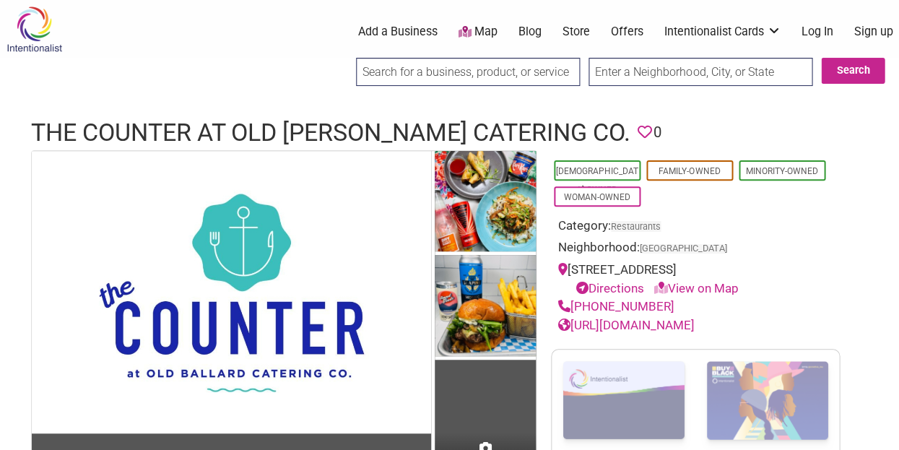
click at [632, 322] on link "[URL][DOMAIN_NAME]" at bounding box center [626, 325] width 136 height 14
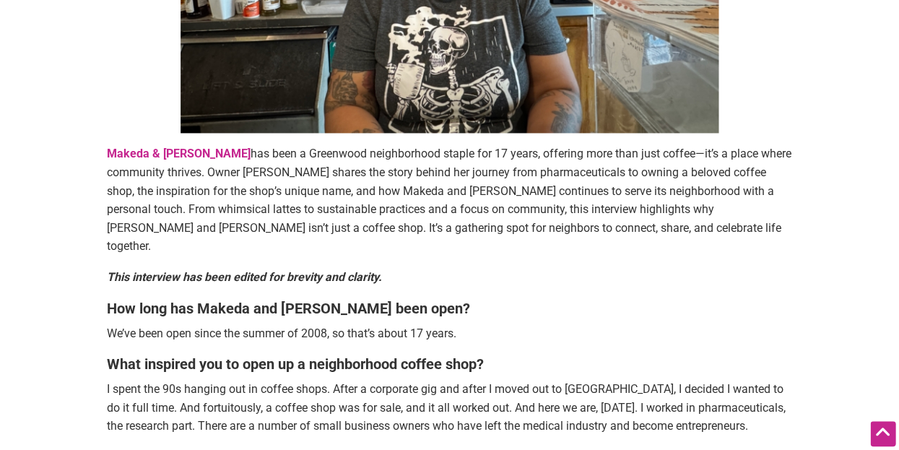
scroll to position [411, 0]
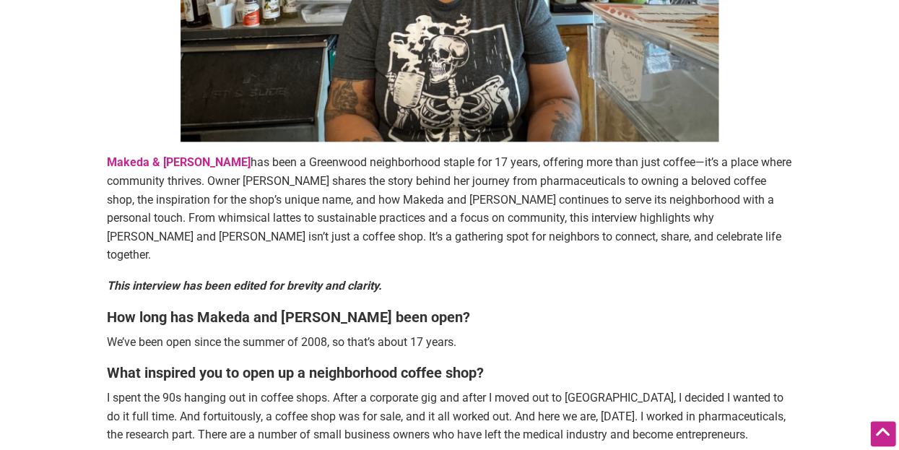
click at [169, 167] on link "Makeda & [PERSON_NAME]" at bounding box center [178, 162] width 144 height 14
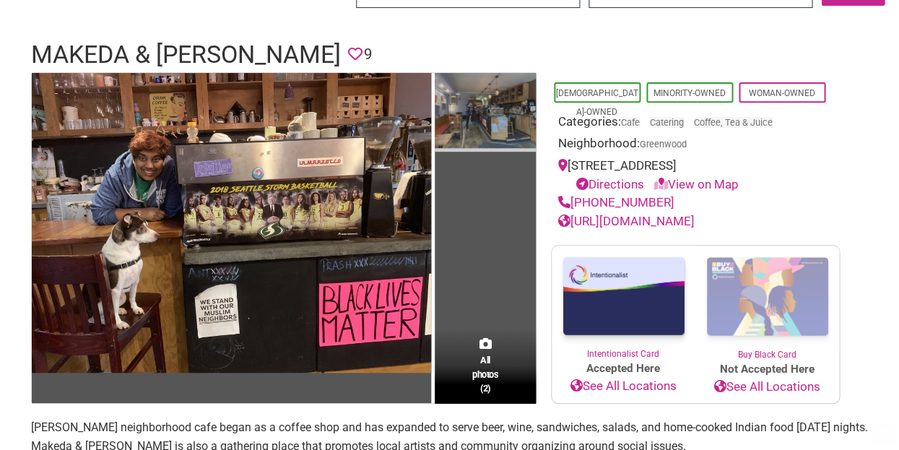
scroll to position [88, 0]
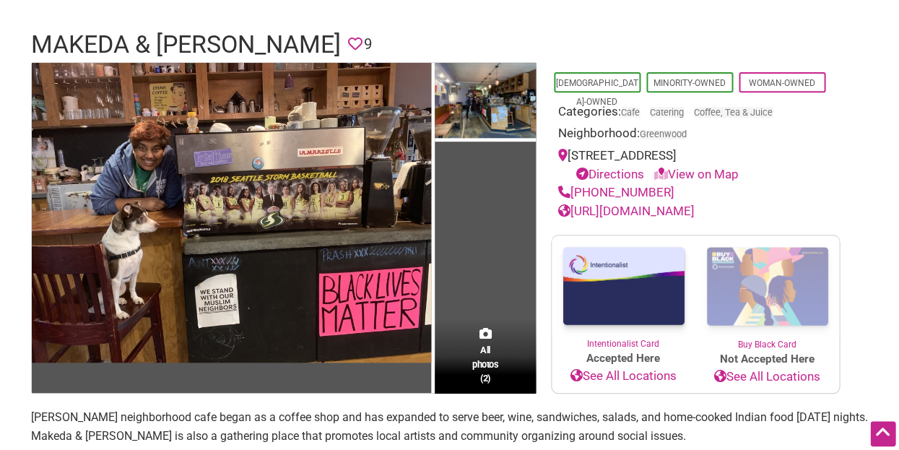
click at [625, 204] on link "http://www.makedacoffee.com/index.html" at bounding box center [626, 211] width 136 height 14
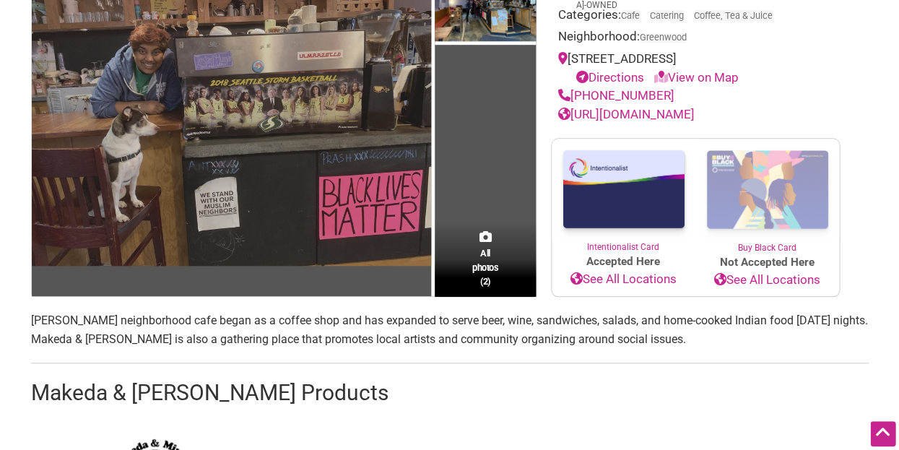
scroll to position [185, 0]
